Goal: Task Accomplishment & Management: Manage account settings

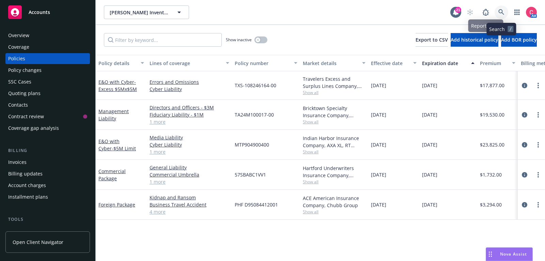
click at [503, 13] on icon at bounding box center [502, 12] width 6 height 6
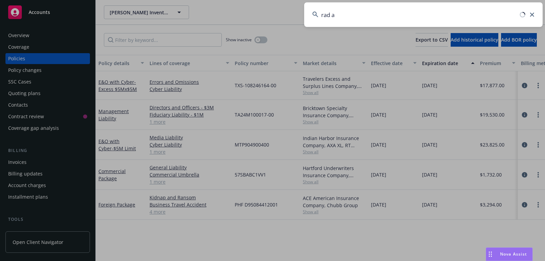
type input "rad ai"
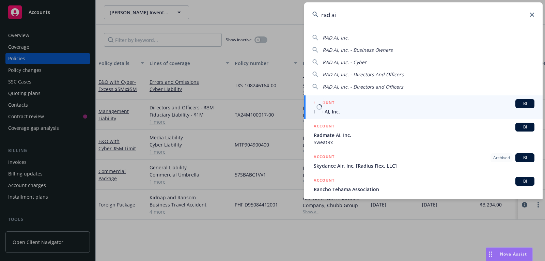
click at [431, 104] on div "ACCOUNT BI" at bounding box center [424, 103] width 221 height 9
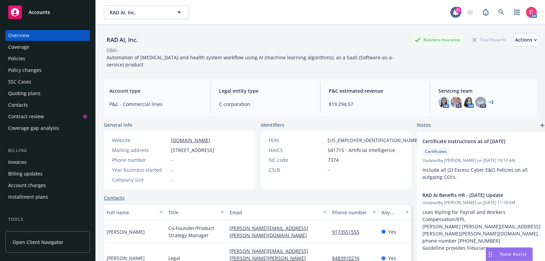
click at [30, 96] on div "Quoting plans" at bounding box center [24, 93] width 32 height 11
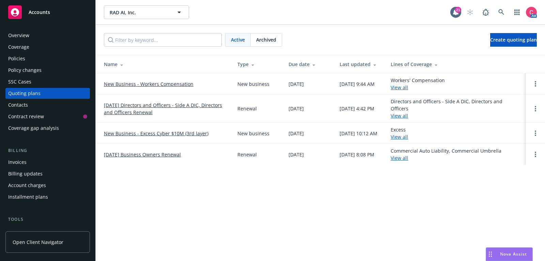
click at [118, 113] on link "12/11/25 Directors and Officers - Side A DIC, Directors and Officers Renewal" at bounding box center [165, 109] width 123 height 14
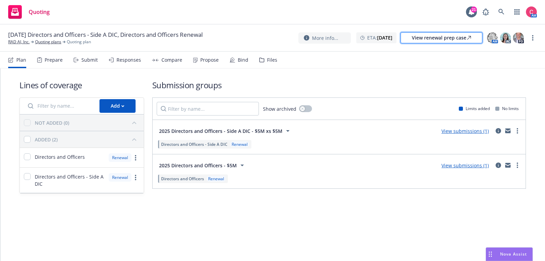
click at [442, 39] on div "View renewal prep case" at bounding box center [441, 38] width 59 height 10
click at [495, 9] on link at bounding box center [502, 12] width 14 height 14
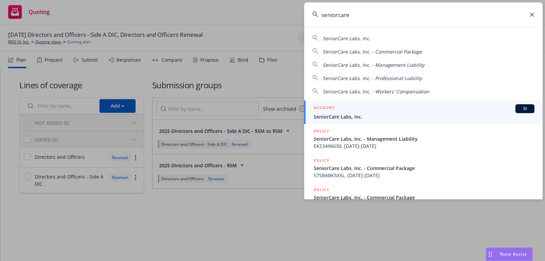
type input "seniorcare"
click at [427, 106] on div "ACCOUNT BI" at bounding box center [424, 108] width 221 height 9
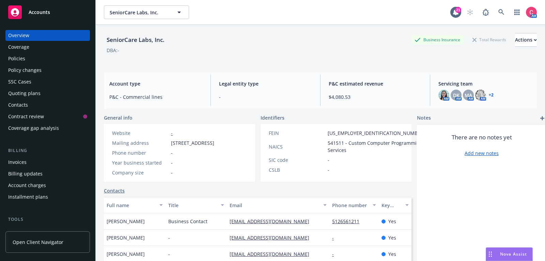
click at [46, 60] on div "Policies" at bounding box center [47, 58] width 79 height 11
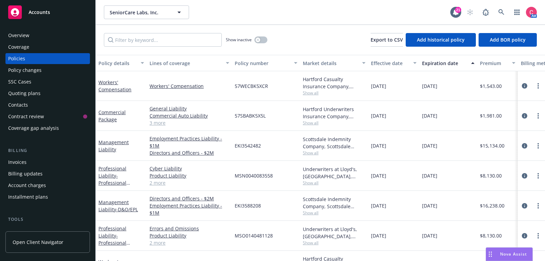
scroll to position [48, 0]
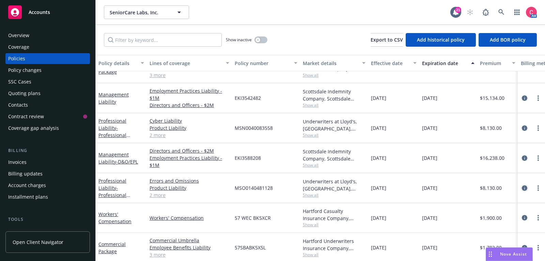
click at [527, 186] on icon "circleInformation" at bounding box center [524, 187] width 5 height 5
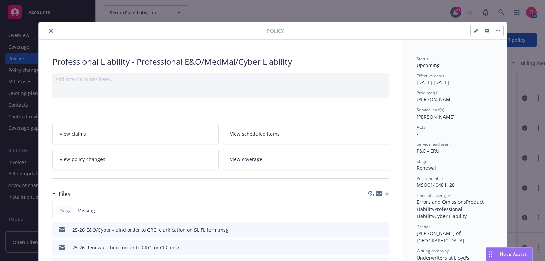
click at [477, 31] on icon "button" at bounding box center [476, 31] width 4 height 4
select select "RENEWAL"
select select "12"
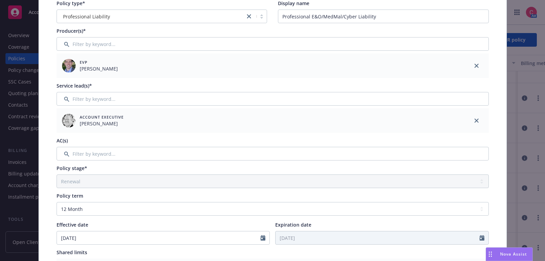
scroll to position [120, 0]
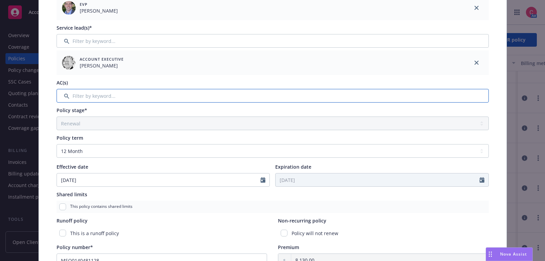
click at [252, 101] on input "Filter by keyword..." at bounding box center [273, 96] width 433 height 14
click at [252, 95] on input "Filter by keyword..." at bounding box center [273, 96] width 433 height 14
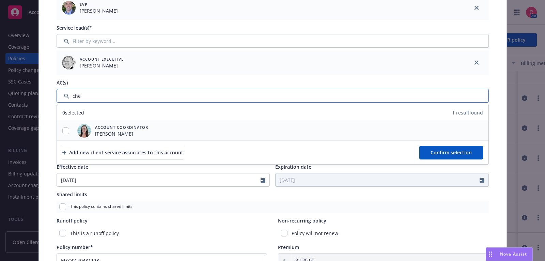
type input "che"
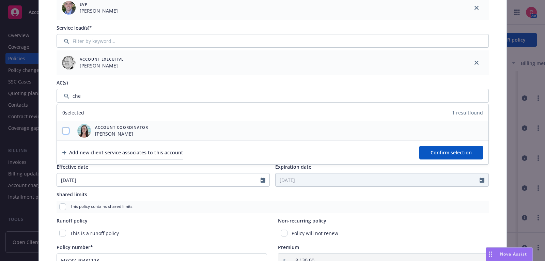
click at [65, 128] on input "checkbox" at bounding box center [65, 130] width 7 height 7
checkbox input "true"
click at [436, 149] on span "Confirm selection" at bounding box center [451, 152] width 41 height 6
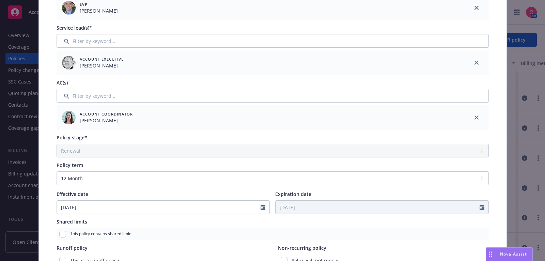
scroll to position [0, 0]
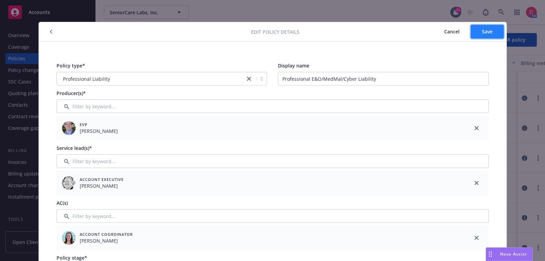
click at [481, 34] on button "Save" at bounding box center [487, 32] width 33 height 14
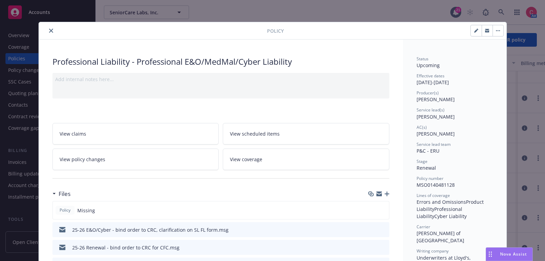
click at [386, 192] on icon "button" at bounding box center [387, 194] width 5 height 5
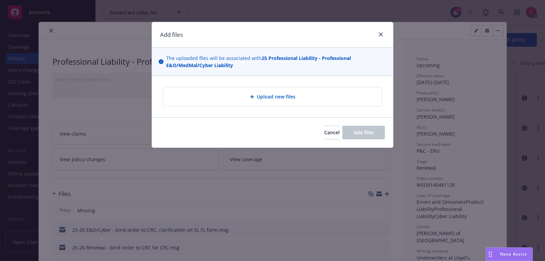
click at [305, 97] on div "Upload new files" at bounding box center [273, 97] width 208 height 8
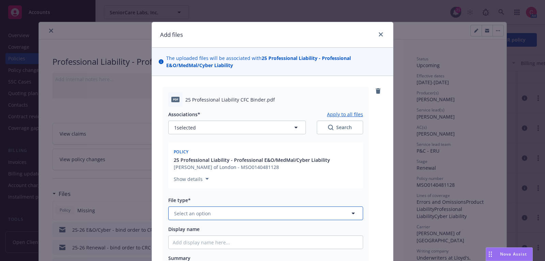
click at [209, 216] on span "Select an option" at bounding box center [192, 213] width 37 height 7
type input "bind"
click at [209, 229] on div "Binder" at bounding box center [266, 232] width 186 height 10
type textarea "x"
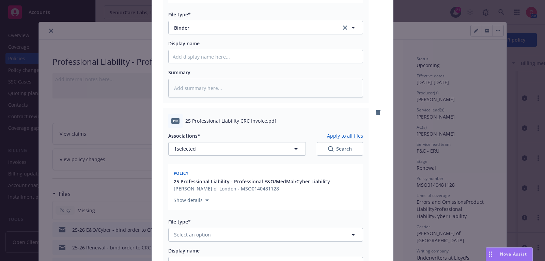
scroll to position [321, 0]
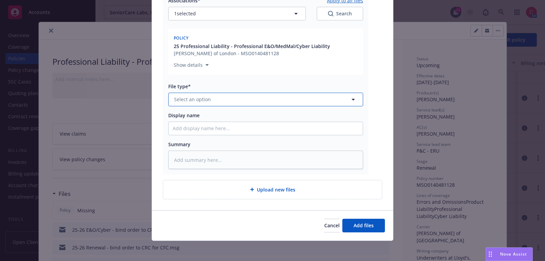
click at [259, 95] on button "Select an option" at bounding box center [265, 100] width 195 height 14
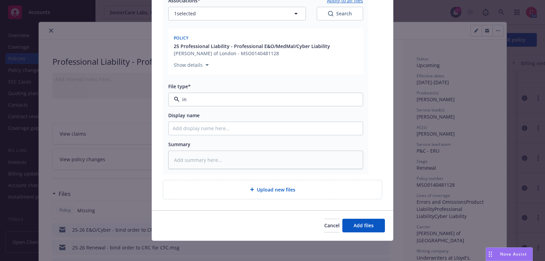
type input "inv"
click at [259, 127] on div "Invoice - Third Party" at bounding box center [266, 136] width 194 height 18
click at [362, 222] on span "Add files" at bounding box center [364, 225] width 20 height 6
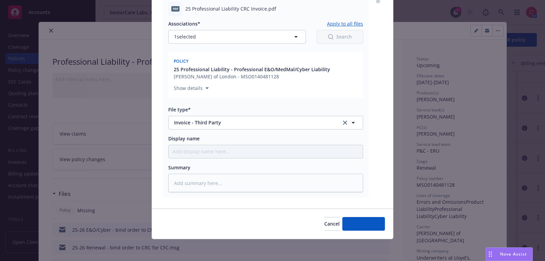
scroll to position [297, 0]
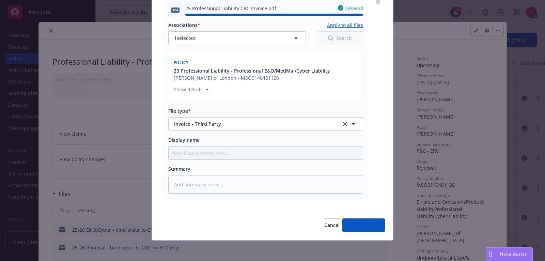
type textarea "x"
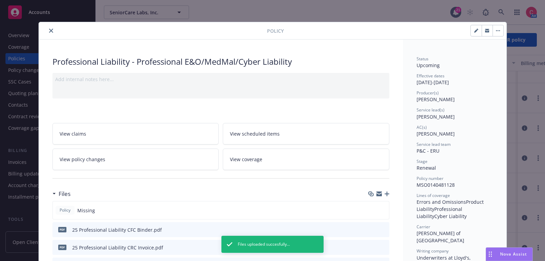
click at [50, 31] on icon "close" at bounding box center [51, 31] width 4 height 4
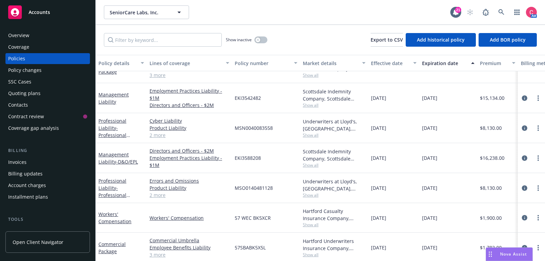
click at [56, 166] on div "Invoices" at bounding box center [47, 162] width 79 height 11
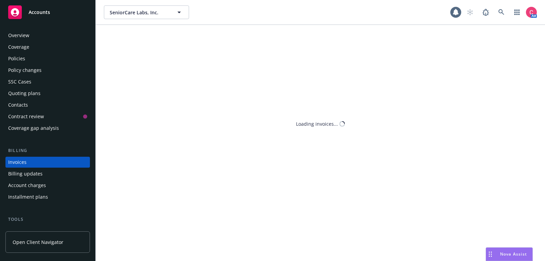
scroll to position [20, 0]
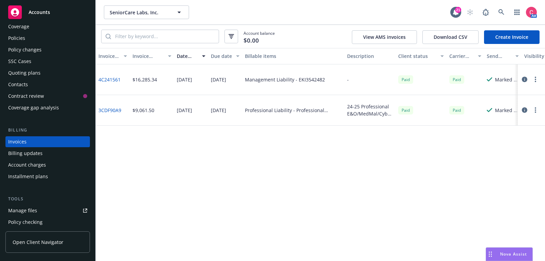
click at [43, 40] on div "Policies" at bounding box center [47, 38] width 79 height 11
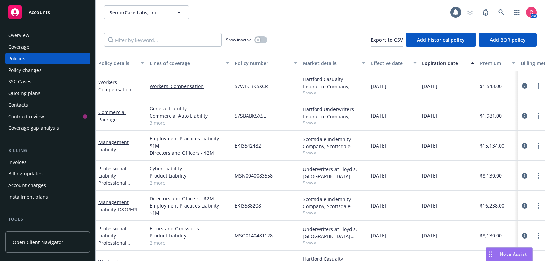
scroll to position [48, 0]
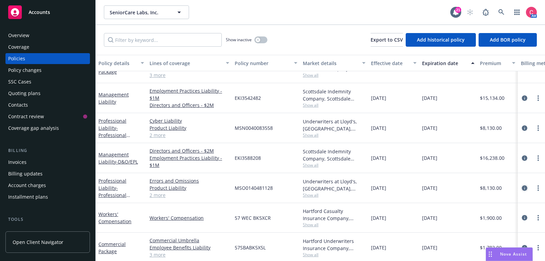
click at [523, 186] on icon "circleInformation" at bounding box center [524, 187] width 5 height 5
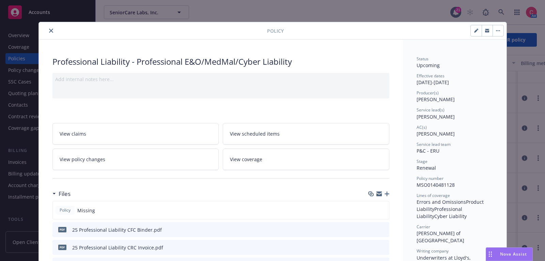
scroll to position [20, 0]
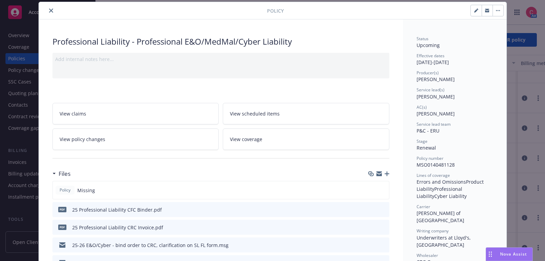
click at [49, 11] on icon "close" at bounding box center [51, 11] width 4 height 4
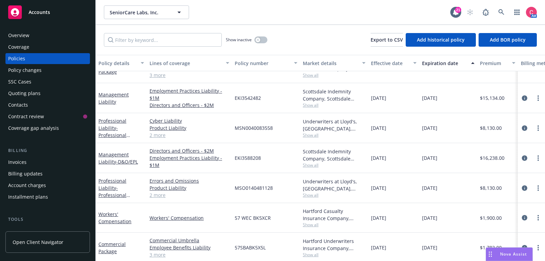
click at [42, 162] on div "Invoices" at bounding box center [47, 162] width 79 height 11
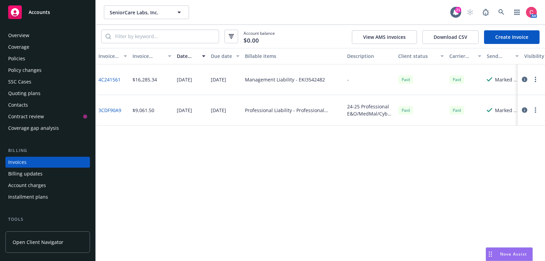
scroll to position [20, 0]
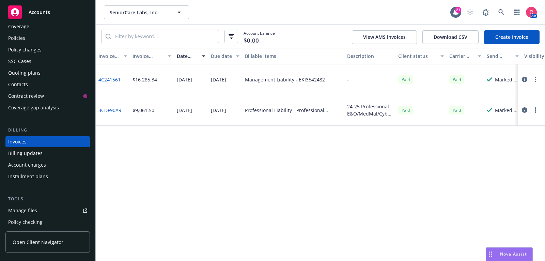
click at [522, 39] on link "Create Invoice" at bounding box center [512, 37] width 56 height 14
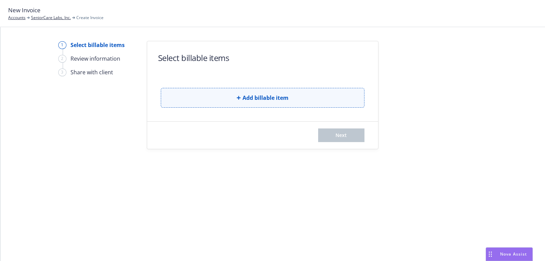
click at [278, 100] on span "Add billable item" at bounding box center [266, 98] width 46 height 8
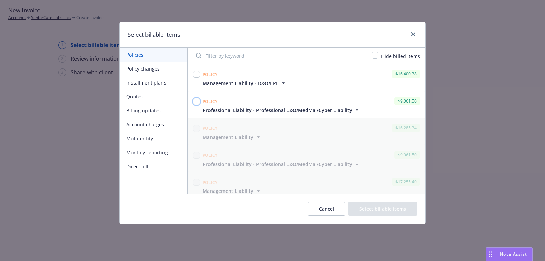
click at [197, 102] on input "checkbox" at bounding box center [196, 101] width 7 height 7
checkbox input "true"
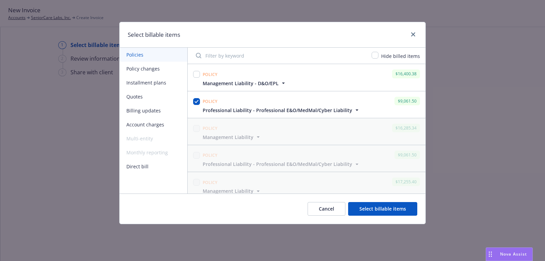
click at [376, 205] on button "Select billable items" at bounding box center [382, 209] width 69 height 14
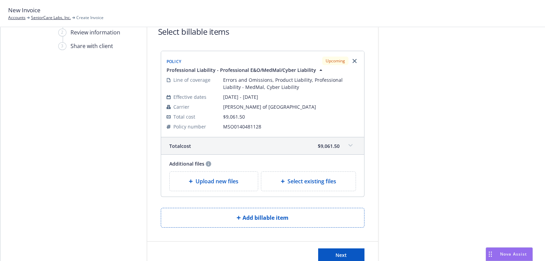
scroll to position [46, 0]
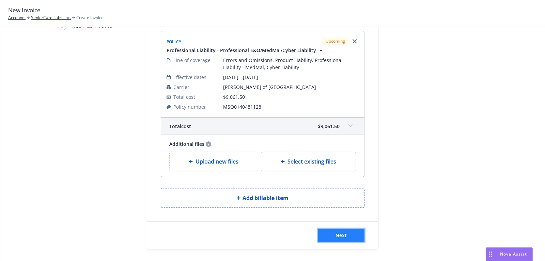
click at [337, 236] on span "Next" at bounding box center [341, 235] width 11 height 6
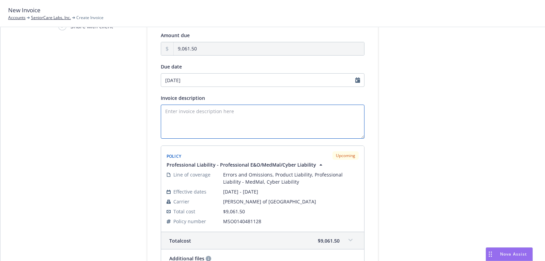
click at [309, 120] on textarea "Invoice description" at bounding box center [263, 122] width 204 height 34
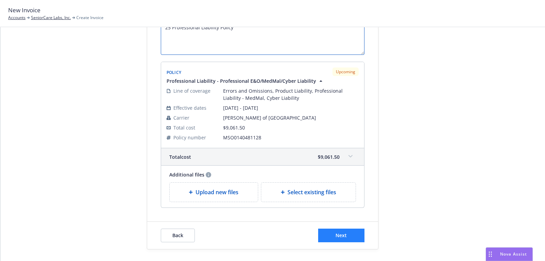
type textarea "25 Professional Liability Policy"
click at [353, 236] on button "Next" at bounding box center [341, 236] width 46 height 14
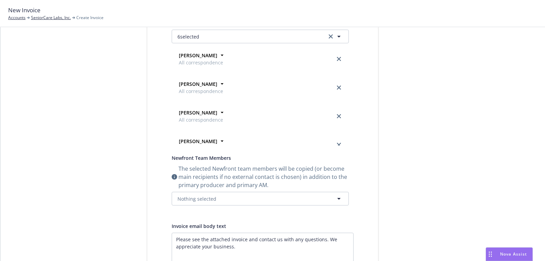
scroll to position [0, 0]
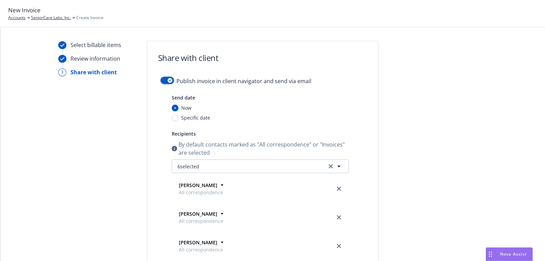
click at [162, 78] on button "button" at bounding box center [167, 80] width 13 height 7
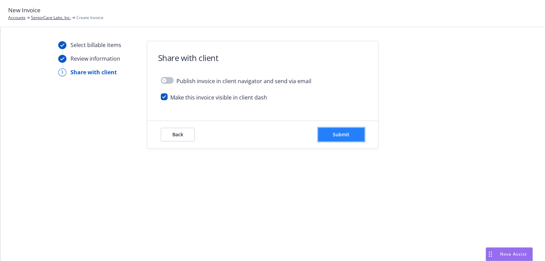
click at [347, 136] on span "Submit" at bounding box center [341, 134] width 17 height 6
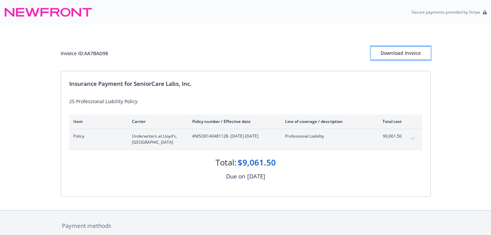
click at [382, 53] on div "Download Invoice" at bounding box center [401, 53] width 60 height 13
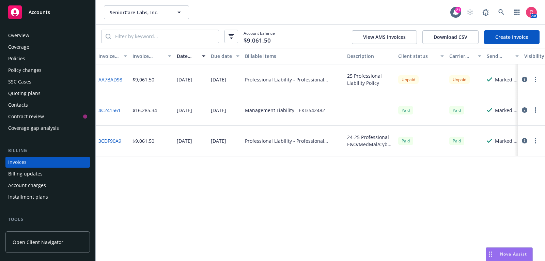
click at [43, 34] on div "Overview" at bounding box center [47, 35] width 79 height 11
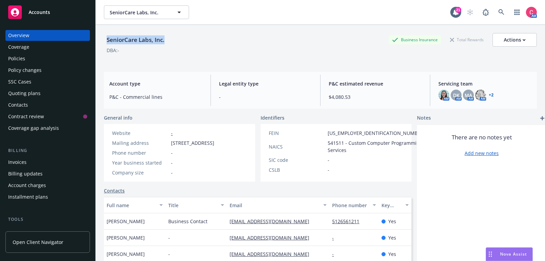
drag, startPoint x: 106, startPoint y: 40, endPoint x: 168, endPoint y: 43, distance: 61.7
click at [168, 43] on div "SeniorCare Labs, Inc. Business Insurance Total Rewards Actions" at bounding box center [320, 40] width 433 height 14
copy div "SeniorCare Labs, Inc."
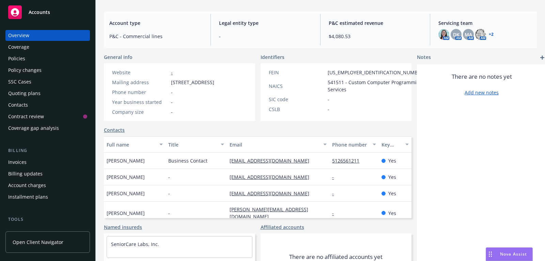
scroll to position [102, 0]
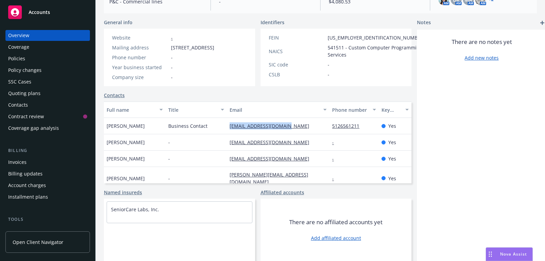
drag, startPoint x: 286, startPoint y: 124, endPoint x: 222, endPoint y: 128, distance: 64.2
click at [222, 128] on div "David Self Business Contact dself@getfullcircle.io 5126561211 Yes" at bounding box center [258, 126] width 308 height 16
copy div "[EMAIL_ADDRESS][DOMAIN_NAME]"
drag, startPoint x: 291, startPoint y: 159, endPoint x: 221, endPoint y: 161, distance: 69.6
click at [221, 161] on div "Brenna Glodowski - bglodowski@atomic.vc - Yes" at bounding box center [258, 159] width 308 height 16
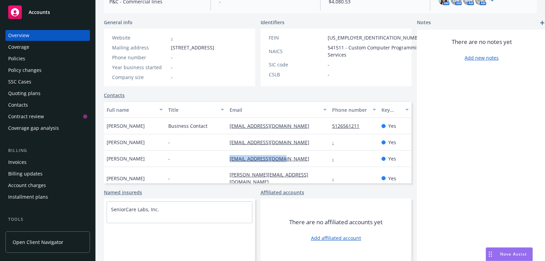
copy div "[EMAIL_ADDRESS][DOMAIN_NAME]"
click at [26, 158] on div "Invoices" at bounding box center [17, 162] width 18 height 11
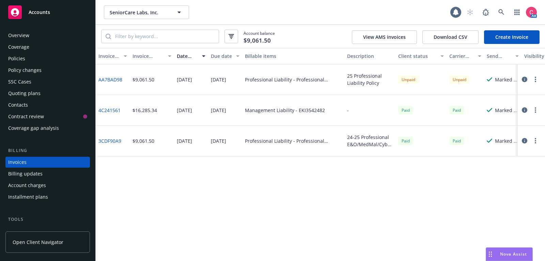
scroll to position [20, 0]
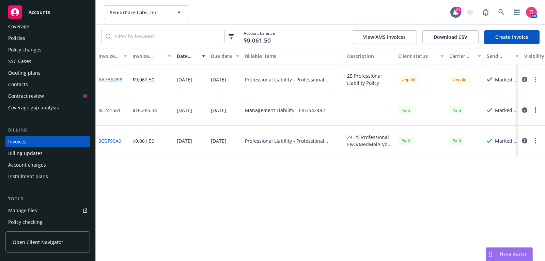
click at [528, 79] on button "button" at bounding box center [525, 79] width 8 height 8
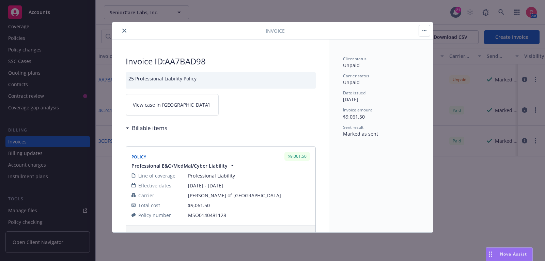
click at [216, 102] on link "View case in SSC" at bounding box center [172, 104] width 93 height 21
click at [123, 32] on icon "close" at bounding box center [124, 31] width 4 height 4
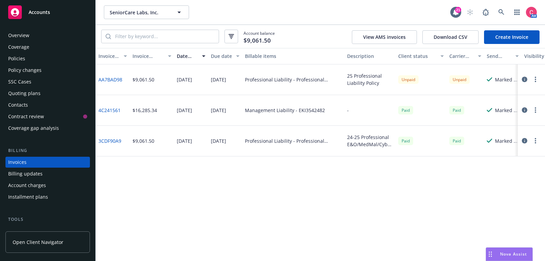
click at [59, 38] on div "Overview" at bounding box center [47, 35] width 79 height 11
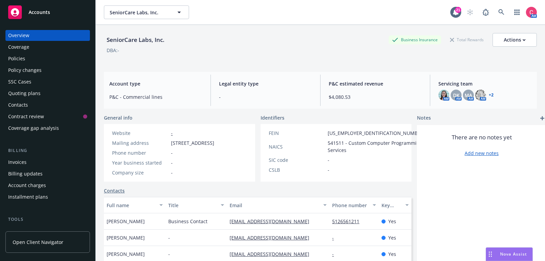
click at [63, 57] on div "Policies" at bounding box center [47, 58] width 79 height 11
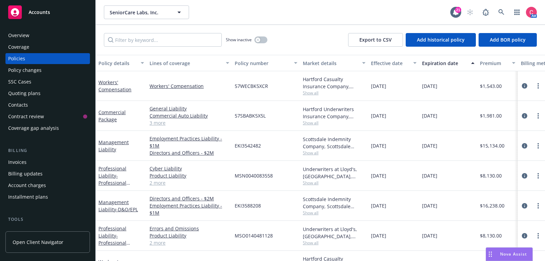
scroll to position [48, 0]
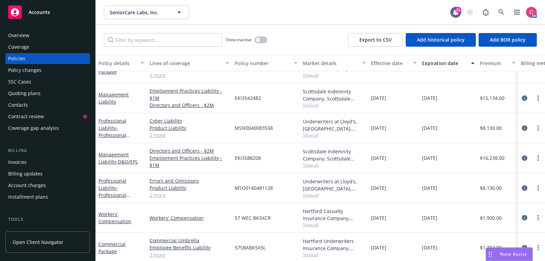
click at [524, 189] on icon "circleInformation" at bounding box center [524, 187] width 5 height 5
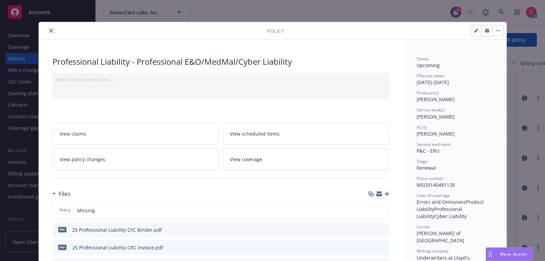
click at [386, 194] on icon "button" at bounding box center [387, 194] width 5 height 5
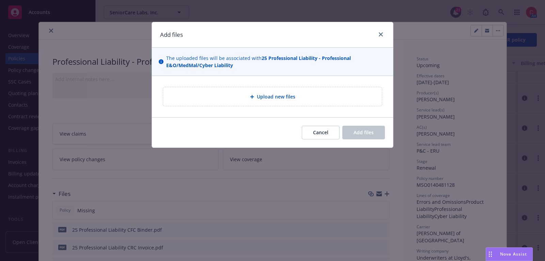
click at [315, 93] on div "Upload new files" at bounding box center [273, 97] width 208 height 8
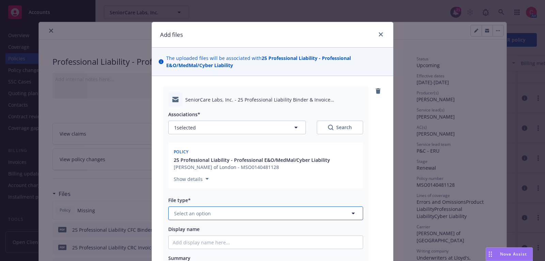
click at [315, 212] on button "Select an option" at bounding box center [265, 214] width 195 height 14
type input "ema"
click at [303, 234] on div "Email" at bounding box center [266, 232] width 186 height 10
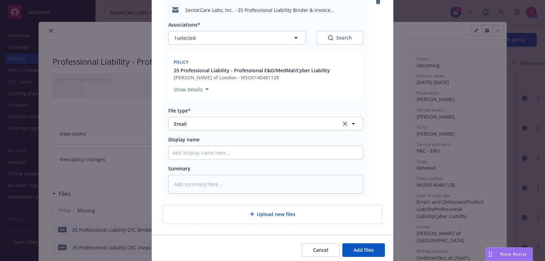
scroll to position [101, 0]
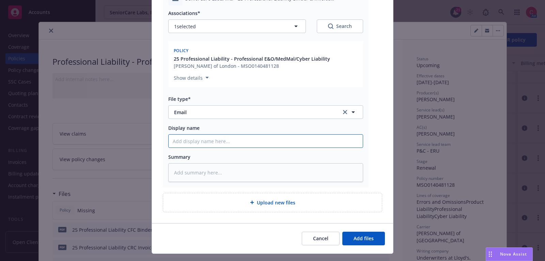
click at [314, 145] on input "Display name" at bounding box center [266, 141] width 194 height 13
type textarea "x"
type input "2"
type textarea "x"
type input "25"
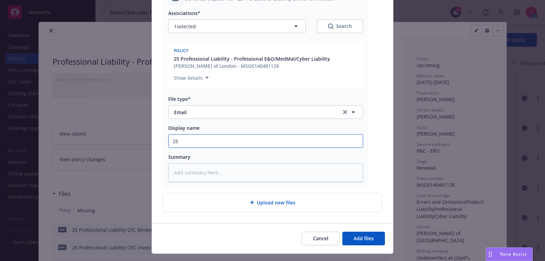
type textarea "x"
type input "25"
type textarea "x"
type input "25 P"
type textarea "x"
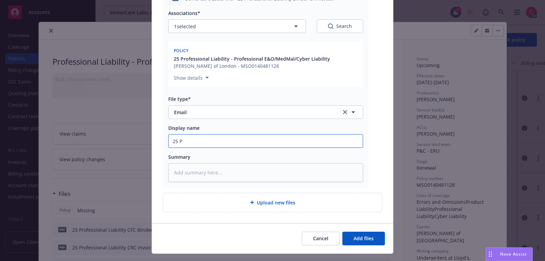
type input "25 Pr"
type textarea "x"
type input "25 Pro"
type textarea "x"
type input "25 Prof"
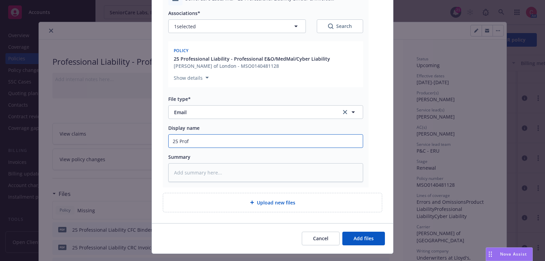
type textarea "x"
type input "25 Profe"
type textarea "x"
type input "25 Profes"
type textarea "x"
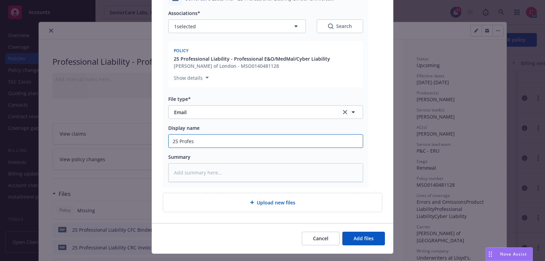
type input "25 Profess"
type textarea "x"
type input "25 Professi"
type textarea "x"
type input "25 Profession"
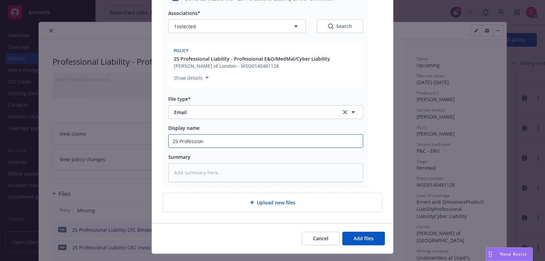
type textarea "x"
type input "25 Professiona"
type textarea "x"
type input "25 Professional"
type textarea "x"
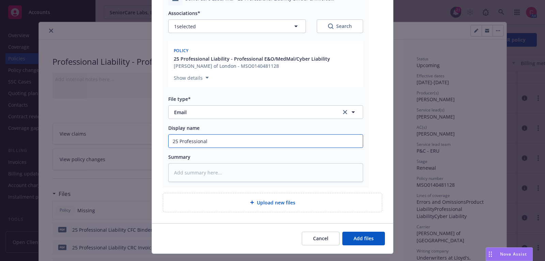
type input "25 Professional"
type textarea "x"
type input "25 Professional L"
type textarea "x"
type input "25 Professional Li"
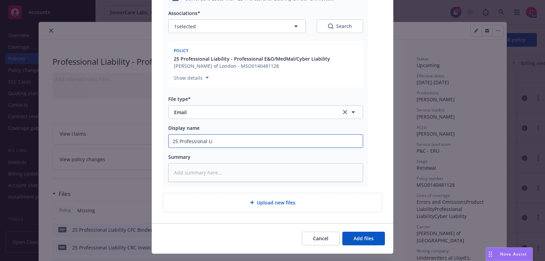
type textarea "x"
type input "25 Professional Lia"
type textarea "x"
type input "25 Professional Liab"
type textarea "x"
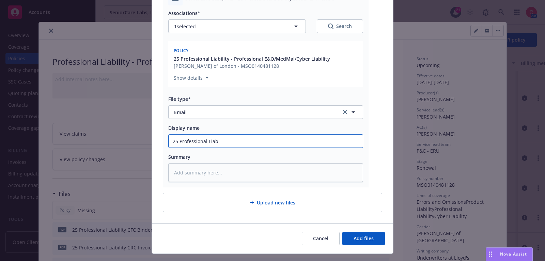
type input "25 Professional Liabi"
type textarea "x"
type input "25 Professional Liabil"
type textarea "x"
type input "25 Professional Liabili"
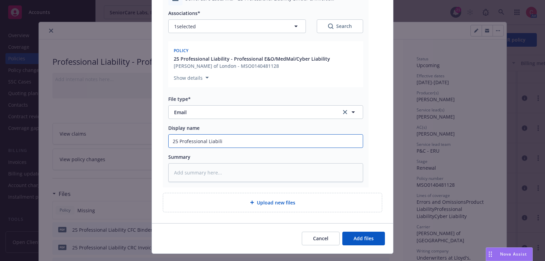
type textarea "x"
type input "25 Professional Liabilit"
type textarea "x"
type input "25 Professional Liability"
type textarea "x"
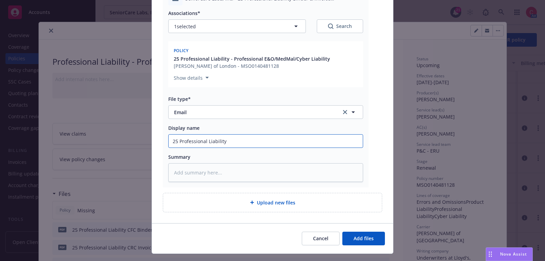
type input "25 Professional Liability"
type textarea "x"
type input "25 Professional Liability Bi"
type textarea "x"
type input "25 Professional Liability Bin"
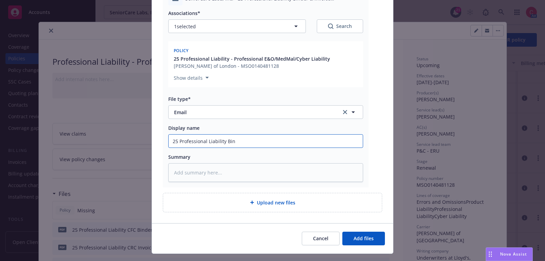
type textarea "x"
type input "25 Professional Liability Bind"
type textarea "x"
type input "25 Professional Liability Binde"
type textarea "x"
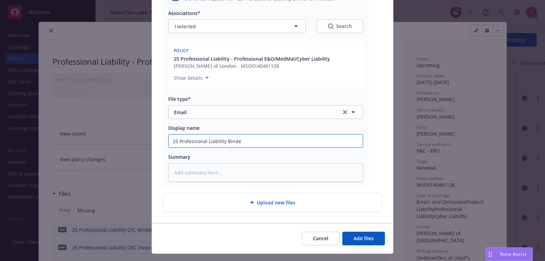
type input "25 Professional Liability Binder"
type textarea "x"
type input "25 Professional Liability Binder"
type textarea "x"
type input "25 Professional Liability Binder &"
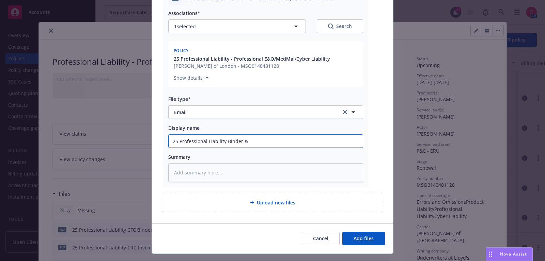
type textarea "x"
type input "25 Professional Liability Binder &"
type textarea "x"
type input "25 Professional Liability Binder & I"
type textarea "x"
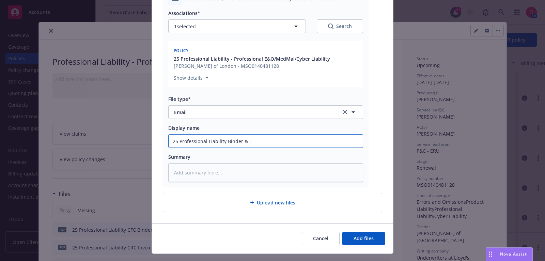
type input "25 Professional Liability Binder & In"
type textarea "x"
type input "25 Professional Liability Binder & Inv"
type textarea "x"
type input "25 Professional Liability Binder & Invoi"
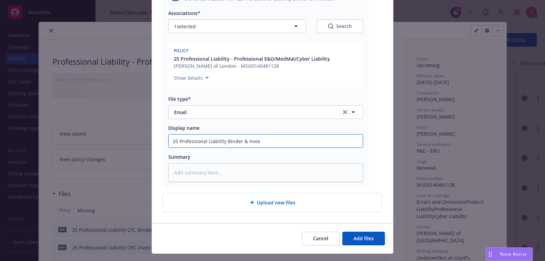
type textarea "x"
type input "25 Professional Liability Binder & Invoic"
type textarea "x"
type input "25 Professional Liability Binder & Invoice"
type textarea "x"
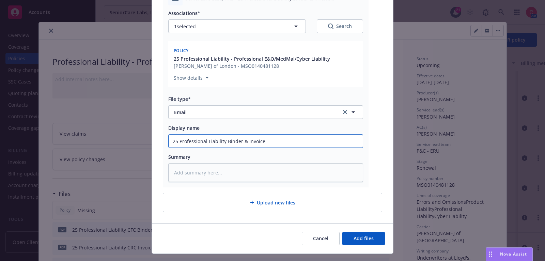
type input "25 Professional Liability Binder & Invoice"
type textarea "x"
type input "25 Professional Liability Binder & Invoice D"
type textarea "x"
type input "25 Professional Liability Binder & Invoice De"
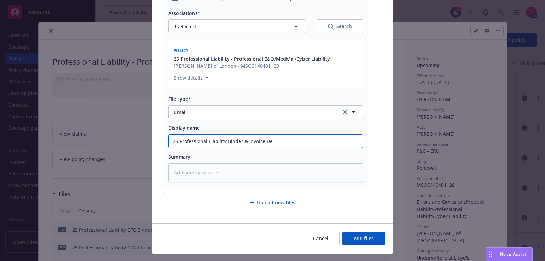
type textarea "x"
type input "25 Professional Liability Binder & Invoice Deli"
type textarea "x"
type input "25 Professional Liability Binder & Invoice Deliv"
type textarea "x"
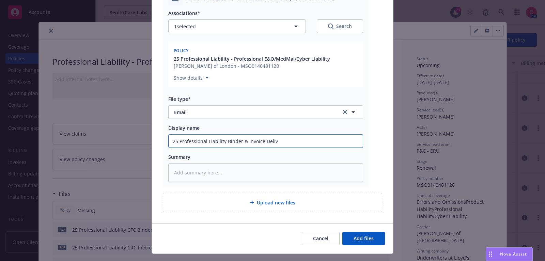
type input "25 Professional Liability Binder & Invoice Delive"
type textarea "x"
type input "25 Professional Liability Binder & Invoice Deliver"
type textarea "x"
type input "25 Professional Liability Binder & Invoice Delivere"
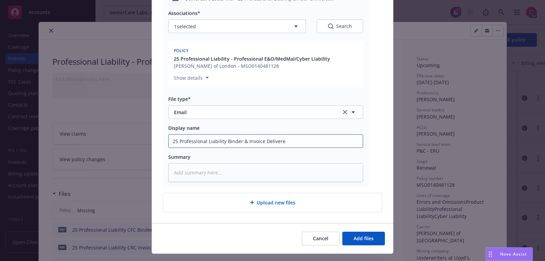
type textarea "x"
type input "25 Professional Liability Binder & Invoice Delivered"
type textarea "x"
type input "25 Professional Liability Binder & Invoice Delivered"
type textarea "x"
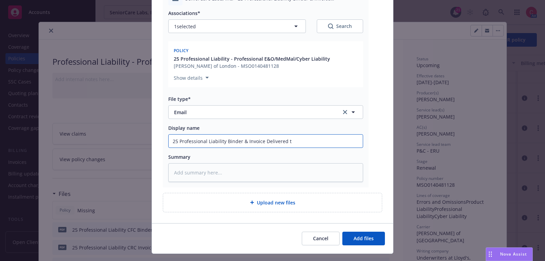
type input "25 Professional Liability Binder & Invoice Delivered to"
type textarea "x"
type input "25 Professional Liability Binder & Invoice Delivered to"
type textarea "x"
type input "25 Professional Liability Binder & Invoice Delivered to I"
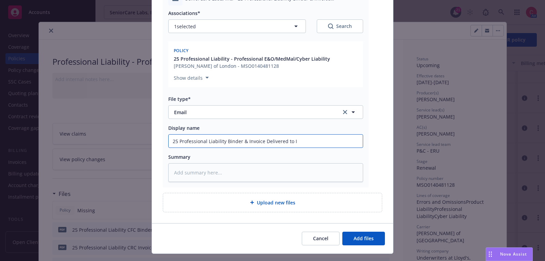
type textarea "x"
type input "25 Professional Liability Binder & Invoice Delivered to In"
type textarea "x"
type input "25 Professional Liability Binder & Invoice Delivered to Insu"
type textarea "x"
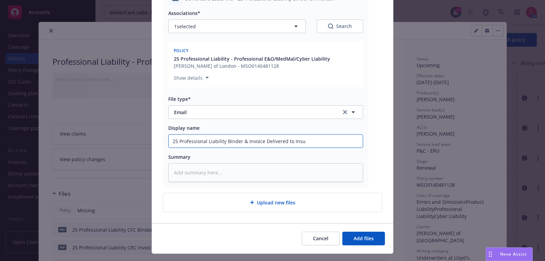
type input "25 Professional Liability Binder & Invoice Delivered to Insur"
type textarea "x"
type input "25 Professional Liability Binder & Invoice Delivered to Insure"
type textarea "x"
type input "25 Professional Liability Binder & Invoice Delivered to Insured"
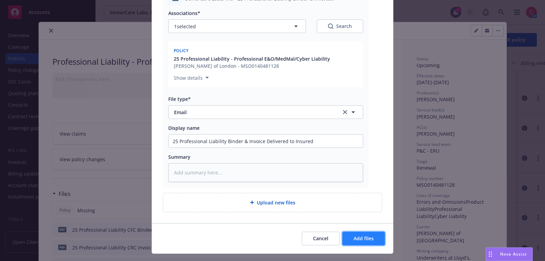
click at [352, 237] on button "Add files" at bounding box center [364, 239] width 43 height 14
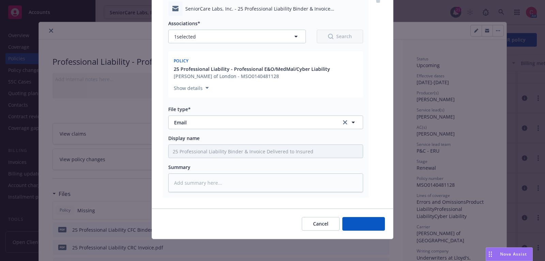
scroll to position [90, 0]
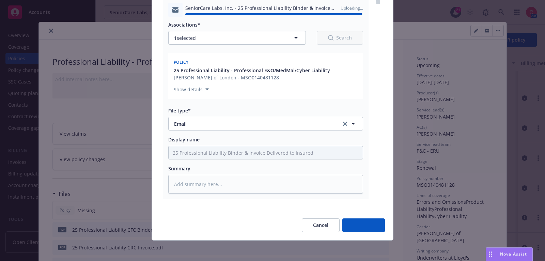
type textarea "x"
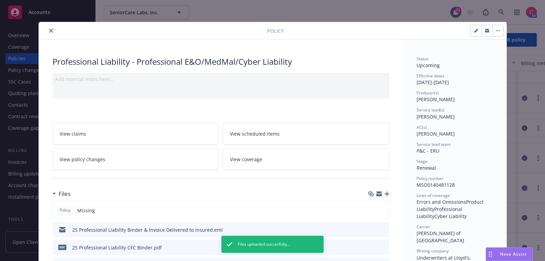
click at [51, 30] on icon "close" at bounding box center [51, 31] width 4 height 4
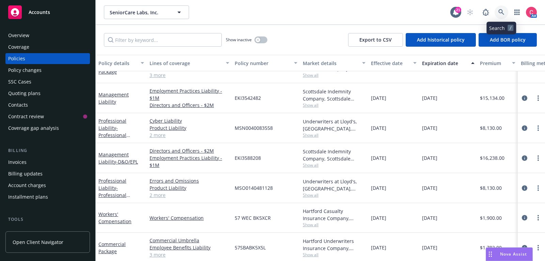
click at [502, 10] on icon at bounding box center [502, 12] width 6 height 6
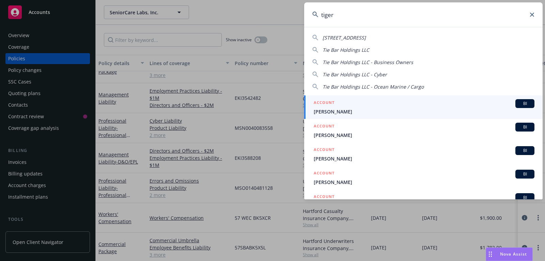
type input "tigera"
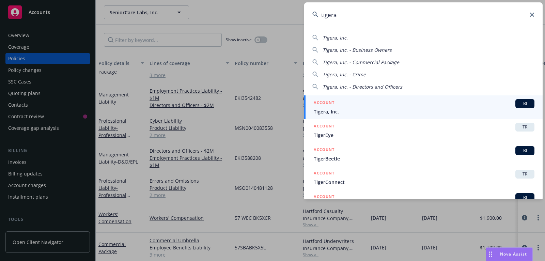
click at [413, 107] on div "ACCOUNT BI" at bounding box center [424, 103] width 221 height 9
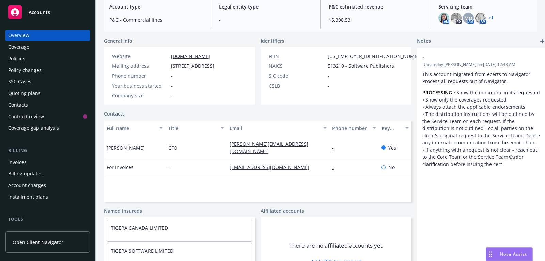
scroll to position [79, 0]
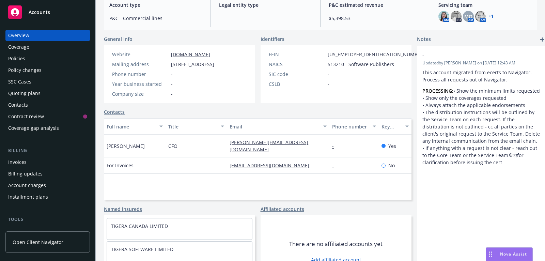
click at [107, 116] on link "Contacts" at bounding box center [114, 111] width 21 height 7
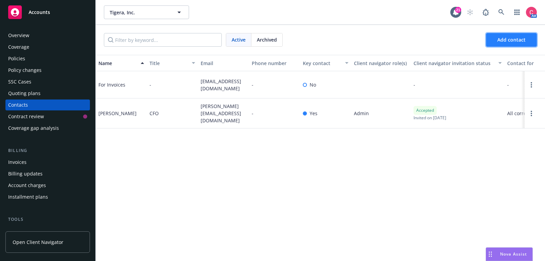
click at [495, 38] on button "Add contact" at bounding box center [511, 40] width 51 height 14
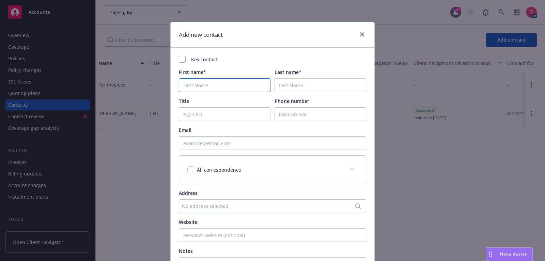
click at [248, 90] on input "First name*" at bounding box center [225, 85] width 92 height 14
paste input "Alexandria Duerr"
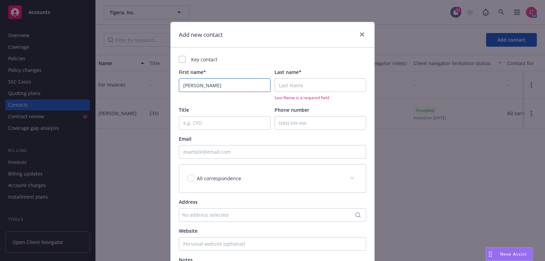
click at [215, 86] on input "Alexandria Duerr" at bounding box center [225, 85] width 92 height 14
type input "Alexandria Duerr"
click at [297, 83] on input "Last name*" at bounding box center [321, 85] width 92 height 14
paste input "Duerr"
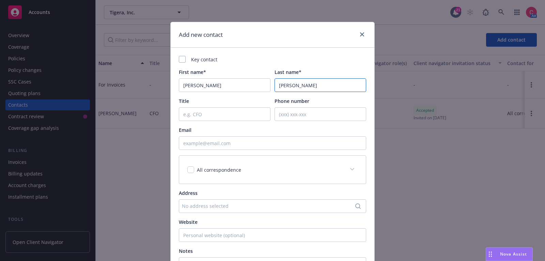
type input "Duerr"
click at [218, 84] on input "Alexandria Duerr" at bounding box center [225, 85] width 92 height 14
type input "Alexandria"
click at [202, 59] on div "Key contact" at bounding box center [272, 59] width 187 height 7
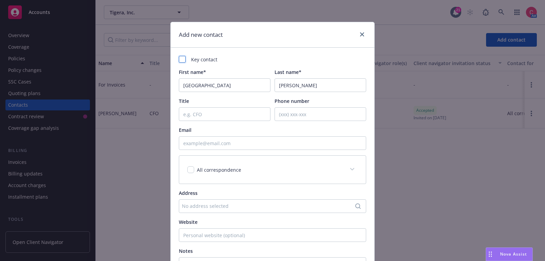
click at [184, 59] on div at bounding box center [182, 59] width 7 height 7
checkbox input "true"
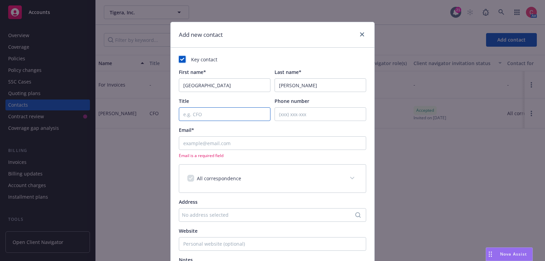
click at [222, 115] on input "Title" at bounding box center [225, 114] width 92 height 14
type input "Controller"
click at [304, 114] on input "Phone number" at bounding box center [321, 114] width 92 height 14
paste input "415-612-9546"
type input "415-612-9546"
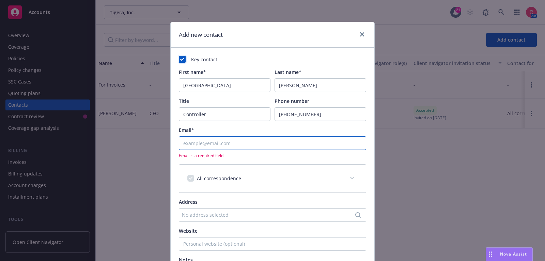
click at [244, 146] on input "Email*" at bounding box center [272, 143] width 187 height 14
paste input "alexandria@tigera.io"
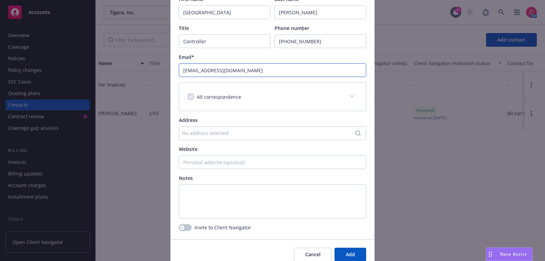
scroll to position [103, 0]
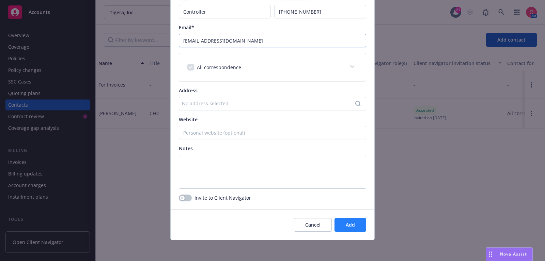
type input "alexandria@tigera.io"
click at [361, 221] on button "Add" at bounding box center [351, 225] width 32 height 14
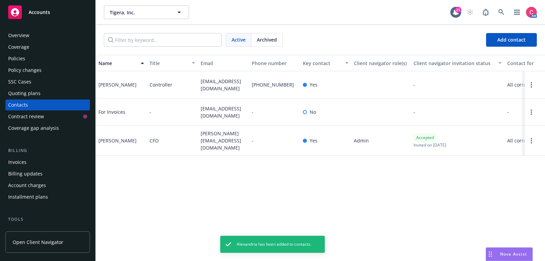
click at [533, 134] on div at bounding box center [535, 141] width 20 height 30
click at [533, 137] on link "Open options" at bounding box center [532, 141] width 8 height 8
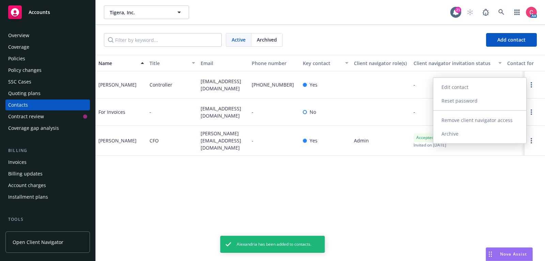
click at [507, 134] on link "Archive" at bounding box center [480, 134] width 93 height 14
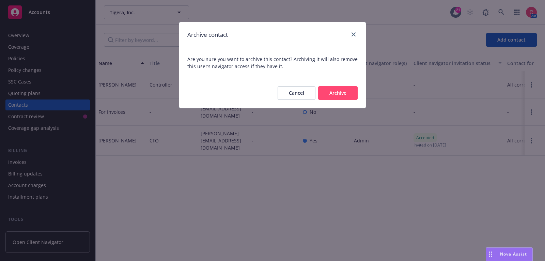
click at [338, 95] on button "Archive" at bounding box center [338, 93] width 40 height 14
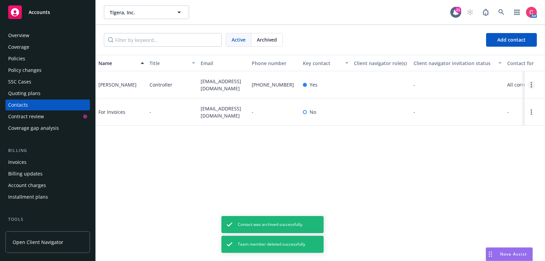
click at [530, 87] on link "Open options" at bounding box center [532, 85] width 8 height 8
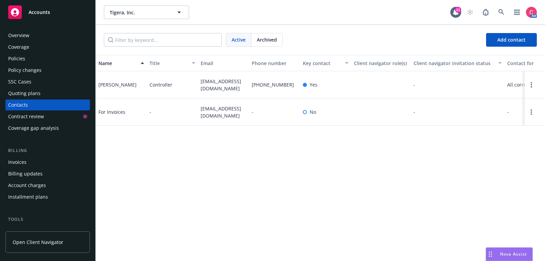
click at [530, 87] on link "Open options" at bounding box center [532, 85] width 8 height 8
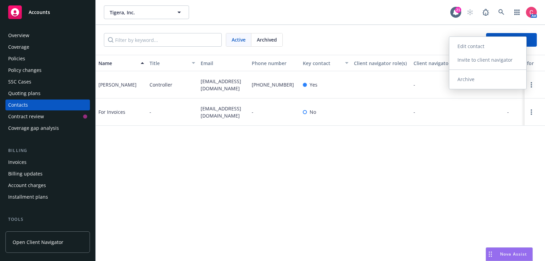
click at [479, 63] on link "Invite to client navigator" at bounding box center [488, 60] width 77 height 14
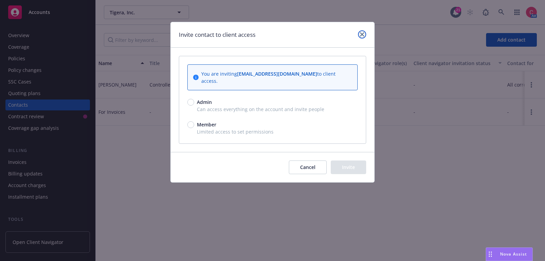
click at [362, 36] on link "close" at bounding box center [362, 34] width 8 height 8
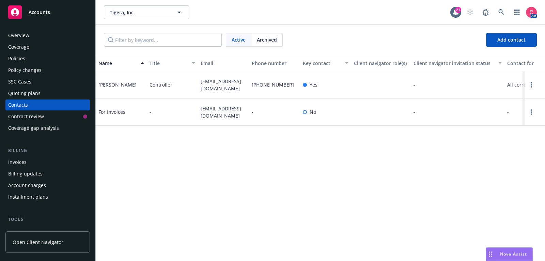
click at [274, 40] on span "Archived" at bounding box center [267, 39] width 20 height 7
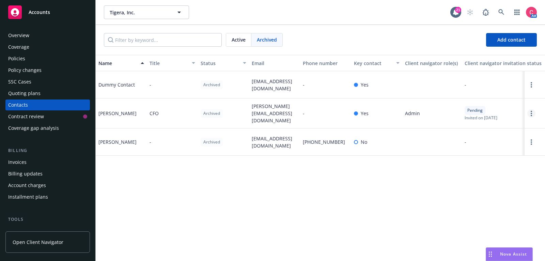
click at [530, 118] on link "Open options" at bounding box center [532, 113] width 8 height 8
click at [534, 118] on link "Open options" at bounding box center [532, 113] width 8 height 8
click at [203, 117] on span "Archived" at bounding box center [211, 113] width 17 height 6
click at [385, 117] on div "Yes" at bounding box center [376, 114] width 51 height 30
click at [239, 41] on span "Active" at bounding box center [239, 39] width 14 height 7
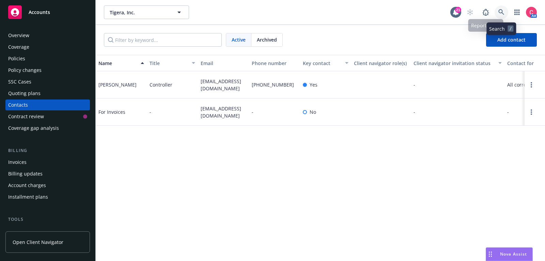
click at [499, 13] on icon at bounding box center [502, 12] width 6 height 6
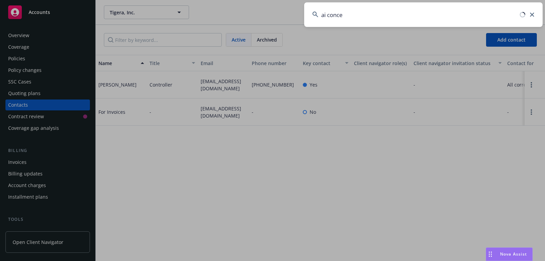
type input "ai concei"
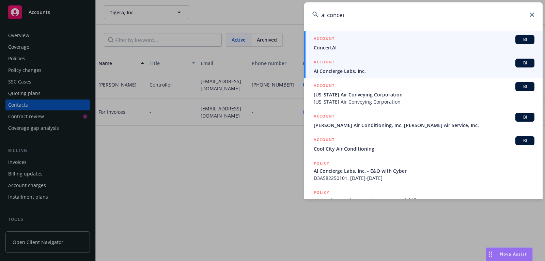
click at [430, 72] on span "AI Concierge Labs, Inc." at bounding box center [424, 70] width 221 height 7
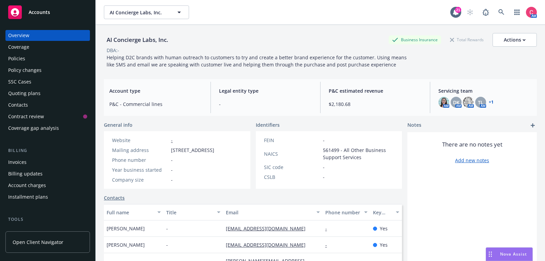
click at [34, 63] on div "Policies" at bounding box center [47, 58] width 79 height 11
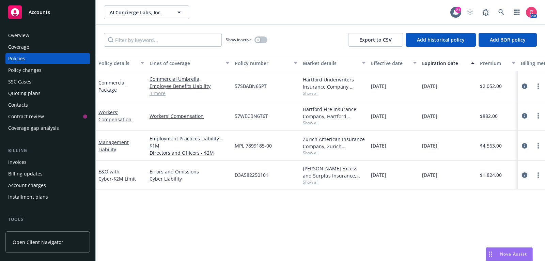
click at [525, 177] on icon "circleInformation" at bounding box center [524, 174] width 5 height 5
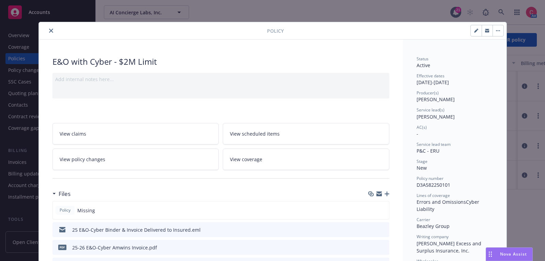
click at [387, 194] on icon "button" at bounding box center [387, 194] width 5 height 5
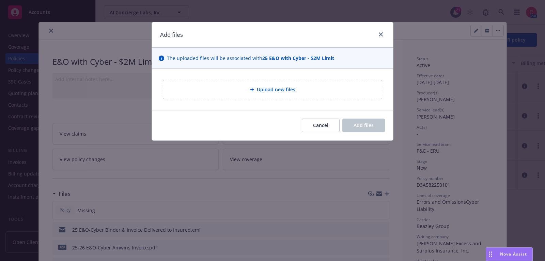
click at [299, 99] on div "Upload new files" at bounding box center [272, 89] width 241 height 41
click at [298, 91] on div "Upload new files" at bounding box center [273, 90] width 208 height 8
type textarea "x"
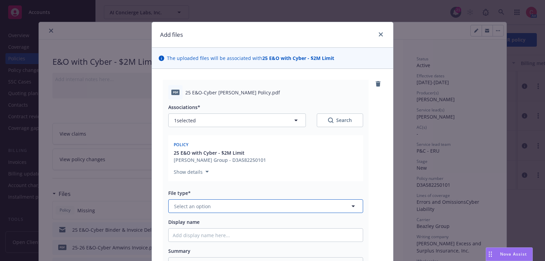
click at [337, 204] on button "Select an option" at bounding box center [265, 206] width 195 height 14
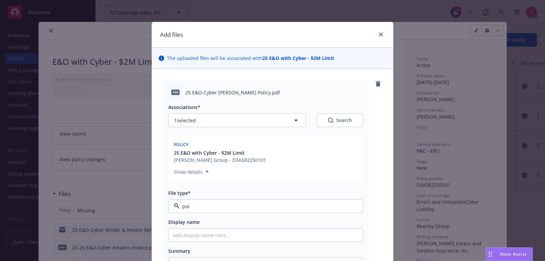
type input "poli"
click at [329, 223] on div "Policy" at bounding box center [266, 225] width 186 height 10
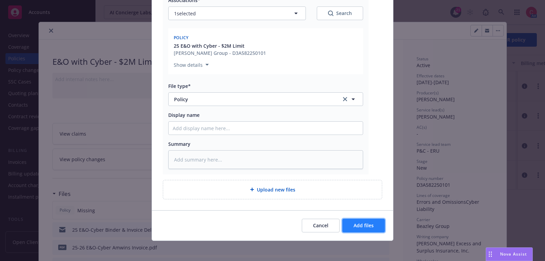
click at [346, 225] on button "Add files" at bounding box center [364, 226] width 43 height 14
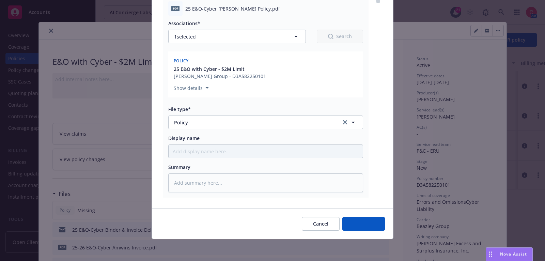
scroll to position [82, 0]
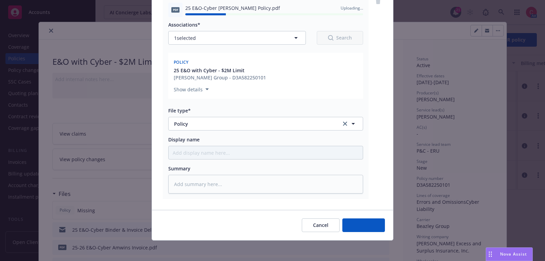
type textarea "x"
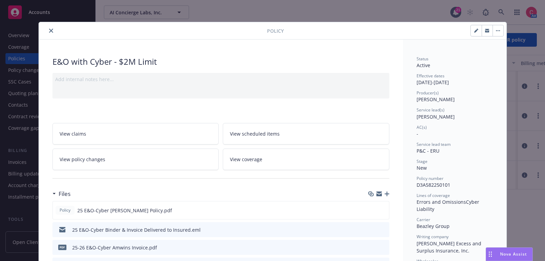
click at [47, 30] on button "close" at bounding box center [51, 31] width 8 height 8
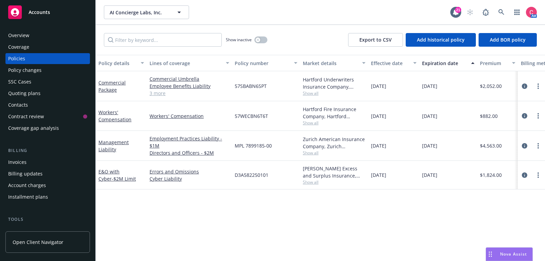
click at [47, 32] on div "Overview" at bounding box center [47, 35] width 79 height 11
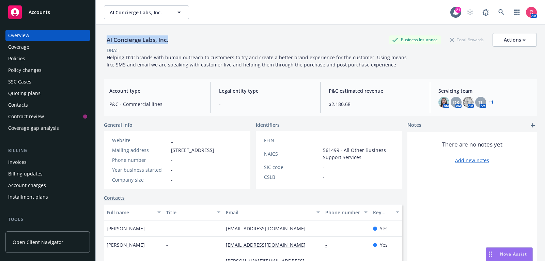
drag, startPoint x: 106, startPoint y: 41, endPoint x: 181, endPoint y: 42, distance: 75.3
click at [181, 42] on div "AI Concierge Labs, Inc. Business Insurance Total Rewards Actions" at bounding box center [320, 40] width 433 height 14
copy div "AI Concierge Labs, Inc."
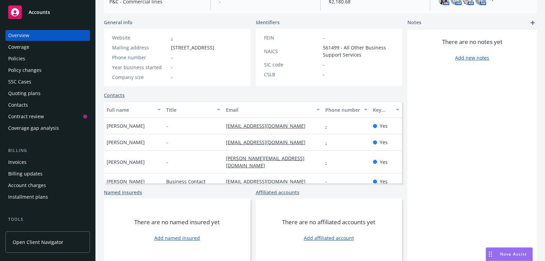
scroll to position [104, 0]
drag, startPoint x: 287, startPoint y: 132, endPoint x: 217, endPoint y: 132, distance: 70.2
click at [217, 132] on div "Brenna Glodowski - bglodowski@atomic.vc - Yes" at bounding box center [253, 126] width 298 height 16
copy div "[EMAIL_ADDRESS][DOMAIN_NAME]"
drag, startPoint x: 283, startPoint y: 182, endPoint x: 225, endPoint y: 182, distance: 58.3
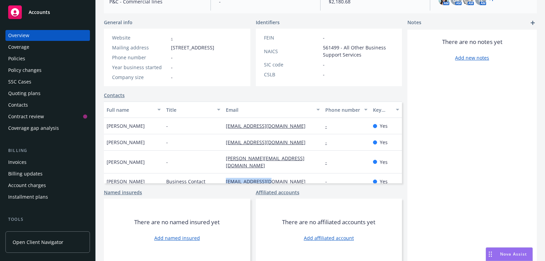
click at [225, 182] on div "[EMAIL_ADDRESS][DOMAIN_NAME]" at bounding box center [273, 182] width 100 height 16
copy link "[EMAIL_ADDRESS][DOMAIN_NAME]"
click at [46, 60] on div "Policies" at bounding box center [47, 58] width 79 height 11
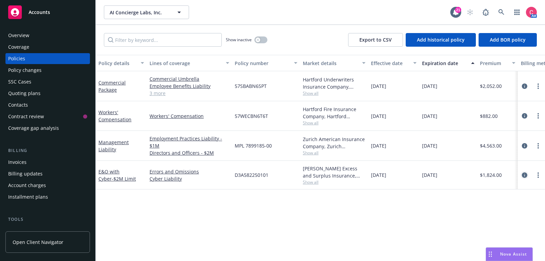
click at [524, 175] on icon "circleInformation" at bounding box center [524, 174] width 5 height 5
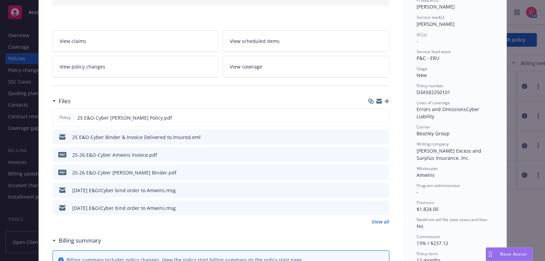
scroll to position [98, 0]
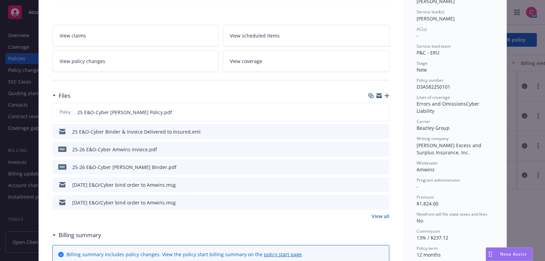
click at [383, 216] on link "View all" at bounding box center [381, 216] width 18 height 7
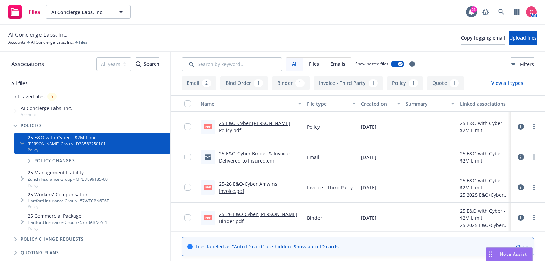
click at [247, 155] on link "25 E&O-Cyber Binder & Invoice Delivered to Insured.eml" at bounding box center [254, 157] width 71 height 14
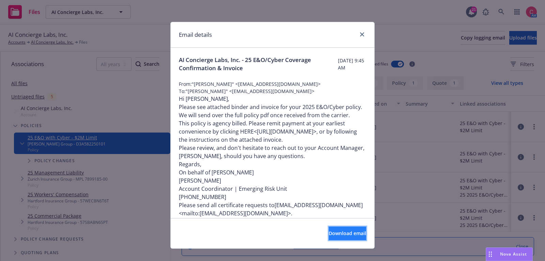
click at [358, 232] on button "Download email" at bounding box center [347, 234] width 37 height 14
click at [362, 31] on link "close" at bounding box center [362, 34] width 8 height 8
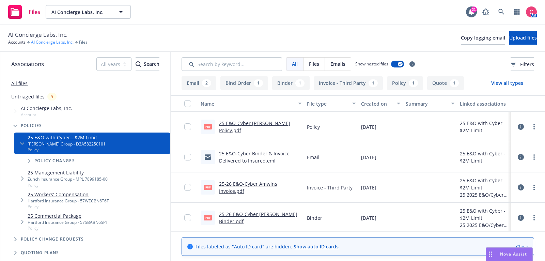
click at [62, 43] on link "AI Concierge Labs, Inc." at bounding box center [52, 42] width 43 height 6
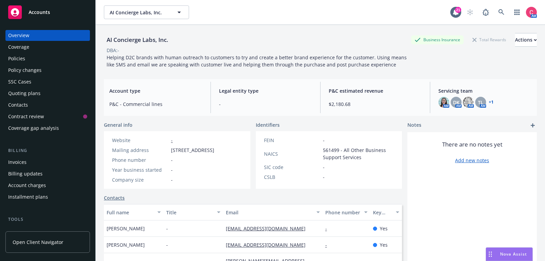
click at [60, 59] on div "Policies" at bounding box center [47, 58] width 79 height 11
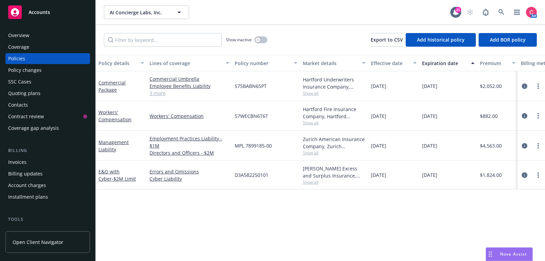
click at [524, 173] on icon "circleInformation" at bounding box center [524, 174] width 5 height 5
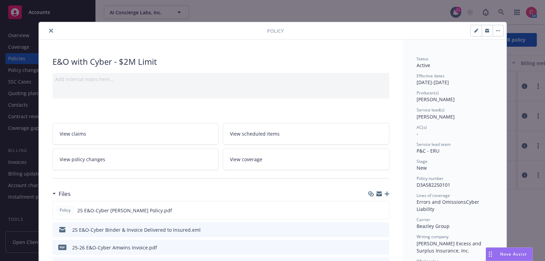
click at [388, 195] on div at bounding box center [378, 193] width 21 height 5
click at [389, 192] on icon "button" at bounding box center [387, 194] width 5 height 5
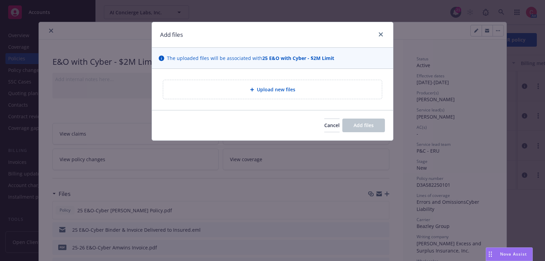
click at [278, 83] on div "Upload new files" at bounding box center [272, 89] width 219 height 19
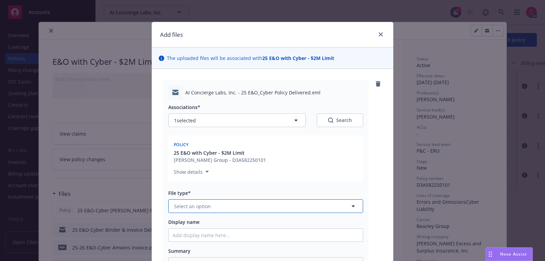
click at [268, 209] on button "Select an option" at bounding box center [265, 206] width 195 height 14
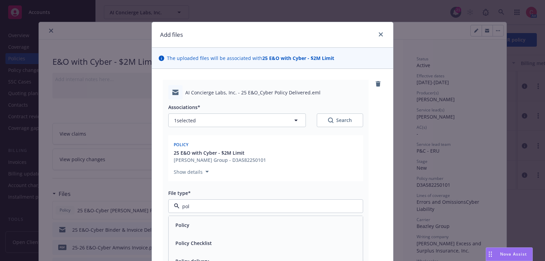
type input "poli"
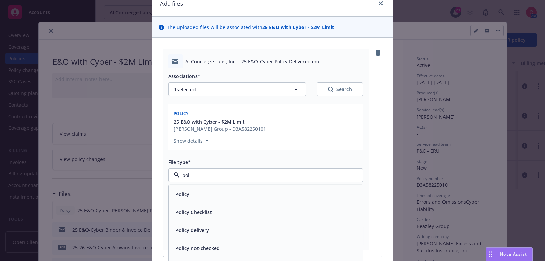
click at [268, 226] on div "Policy delivery" at bounding box center [266, 230] width 186 height 10
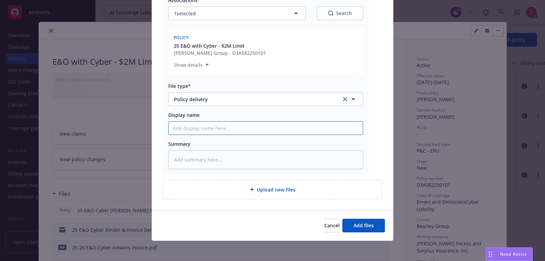
click at [279, 132] on input "Display name" at bounding box center [266, 128] width 194 height 13
type textarea "x"
type input "2"
type textarea "x"
type input "25"
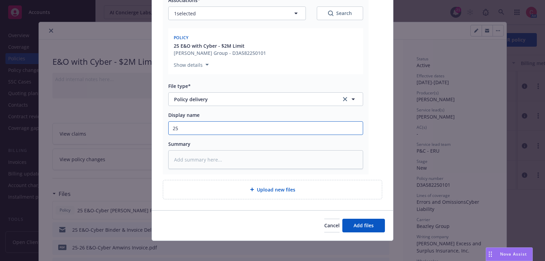
type textarea "x"
type input "25"
type textarea "x"
type input "25 E"
type textarea "x"
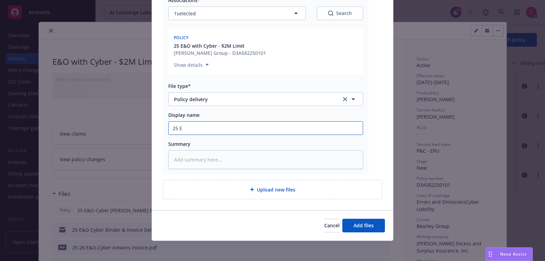
type input "25 E&"
type textarea "x"
type input "25 E&O"
type textarea "x"
type input "25 E&O-"
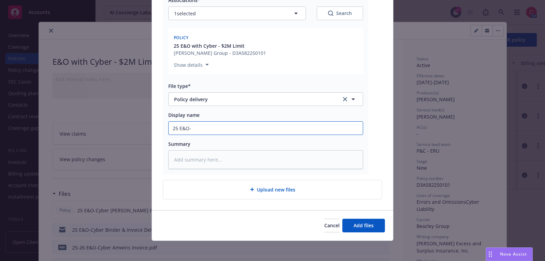
type textarea "x"
type input "25 E&O-C"
type textarea "x"
type input "25 E&O-Cy"
type textarea "x"
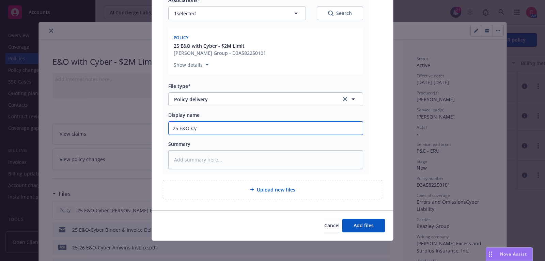
type input "25 E&O-Cyb"
type textarea "x"
type input "25 E&O-Cyber"
type textarea "x"
type input "25 E&O-Cyber"
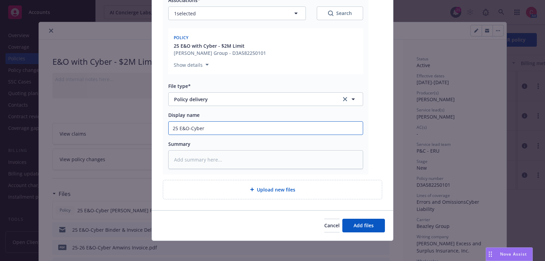
type textarea "x"
type input "25 E&O-Cyber PO"
type textarea "x"
type input "25 E&O-Cyber POl"
type textarea "x"
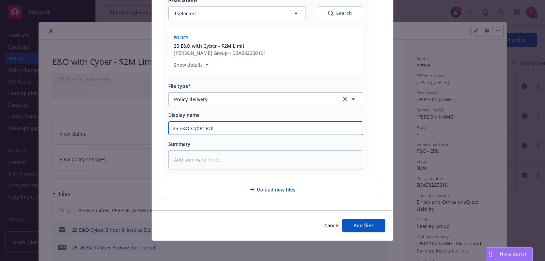
type input "25 E&O-Cyber POli"
type textarea "x"
type input "25 E&O-Cyber POlic"
type textarea "x"
type input "25 E&O-Cyber POli"
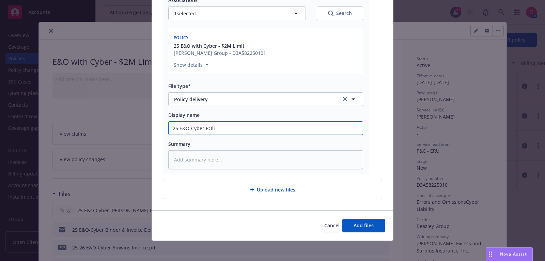
type textarea "x"
type input "25 E&O-Cyber POl"
type textarea "x"
type input "25 E&O-Cyber PO"
type textarea "x"
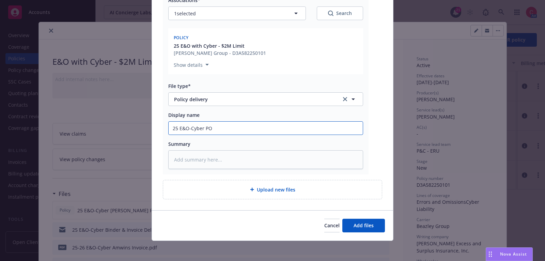
type input "25 E&O-Cyber P"
type textarea "x"
type input "25 E&O-Cyber Po"
type textarea "x"
type input "25 E&O-Cyber Pol"
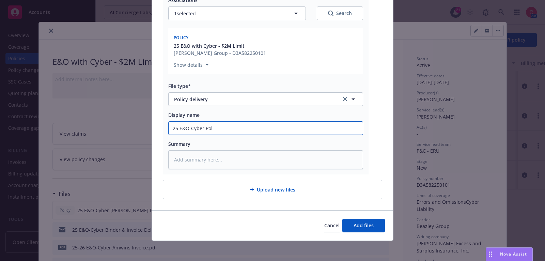
type textarea "x"
type input "25 E&O-Cyber Poli"
type textarea "x"
type input "25 E&O-Cyber Polic"
type textarea "x"
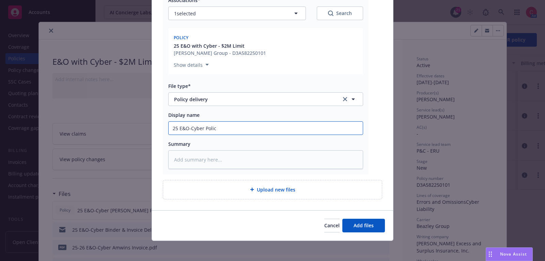
type input "25 E&O-Cyber Policy"
type textarea "x"
type input "25 E&O-Cyber Policy"
type textarea "x"
type input "25 E&O-Cyber Policy D"
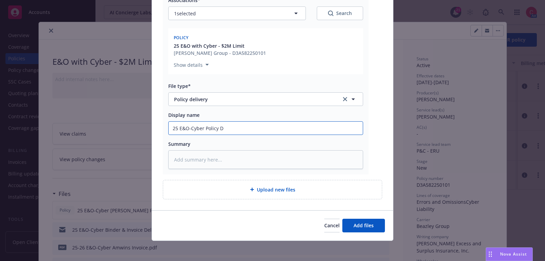
type textarea "x"
type input "25 E&O-Cyber Policy De"
type textarea "x"
type input "25 E&O-Cyber Policy Del"
type textarea "x"
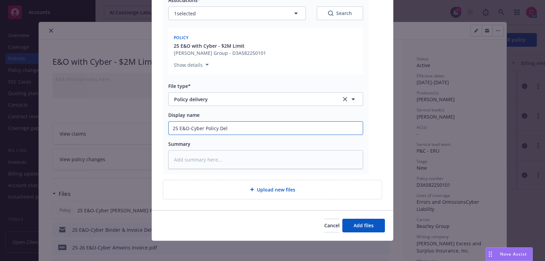
type input "25 E&O-Cyber Policy Deli"
type textarea "x"
type input "25 E&O-Cyber Policy Deliv"
type textarea "x"
type input "25 E&O-Cyber Policy Deliver"
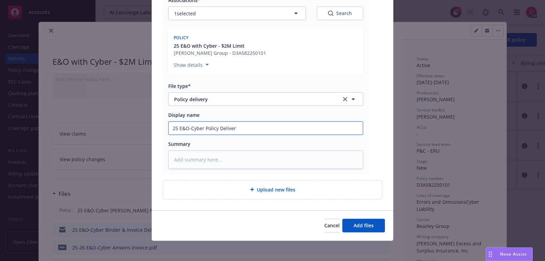
type textarea "x"
type input "25 E&O-Cyber Policy Delivere"
type textarea "x"
type input "25 E&O-Cyber Policy Delivered"
type textarea "x"
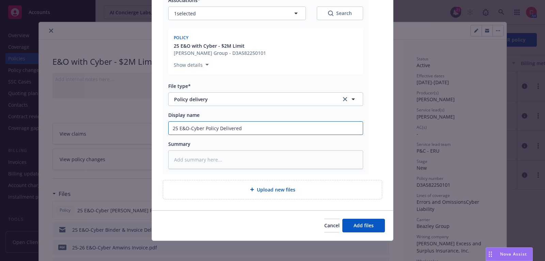
type input "25 E&O-Cyber Policy Delivered t"
type textarea "x"
type input "25 E&O-Cyber Policy Delivered to"
type textarea "x"
type input "25 E&O-Cyber Policy Delivered to I"
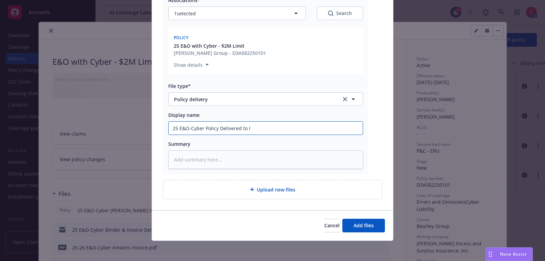
type textarea "x"
type input "25 E&O-Cyber Policy Delivered to In"
type textarea "x"
type input "25 E&O-Cyber Policy Delivered to Ins"
type textarea "x"
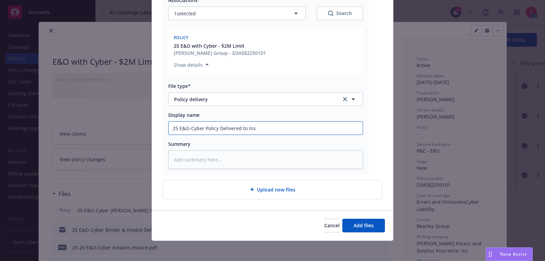
type input "25 E&O-Cyber Policy Delivered to Insu"
type textarea "x"
type input "25 E&O-Cyber Policy Delivered to Insure"
type textarea "x"
type input "25 E&O-Cyber Policy Delivered to Insured"
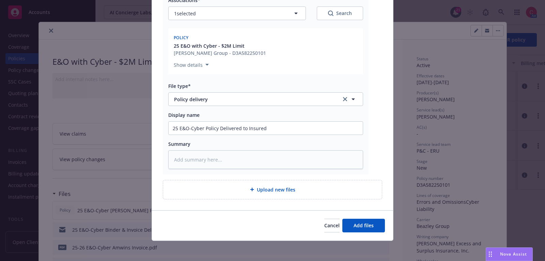
click at [353, 215] on div "Cancel Add files" at bounding box center [272, 225] width 241 height 30
click at [355, 226] on span "Add files" at bounding box center [364, 225] width 20 height 6
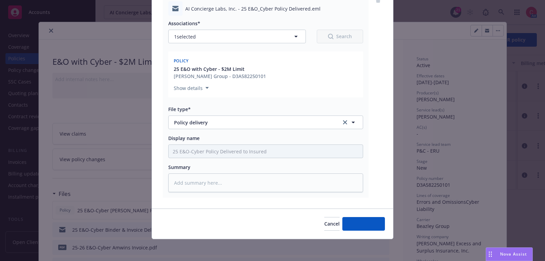
scroll to position [82, 0]
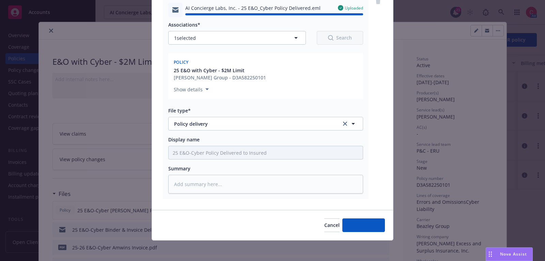
type textarea "x"
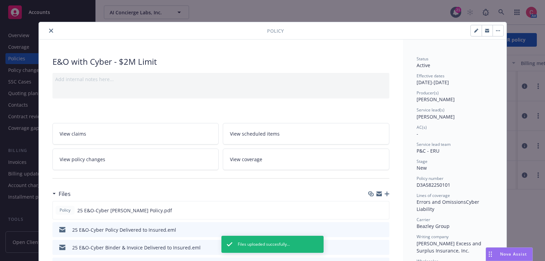
click at [50, 33] on button "close" at bounding box center [51, 31] width 8 height 8
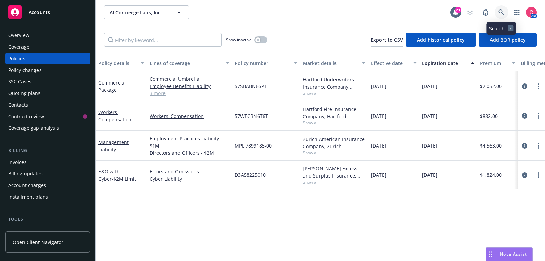
click at [503, 14] on icon at bounding box center [502, 12] width 6 height 6
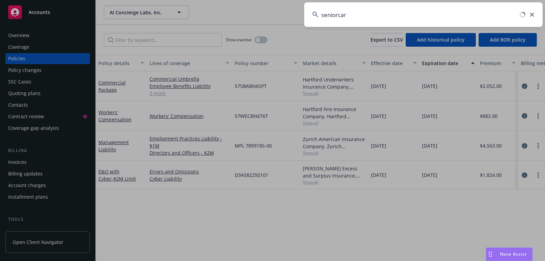
type input "seniorcare"
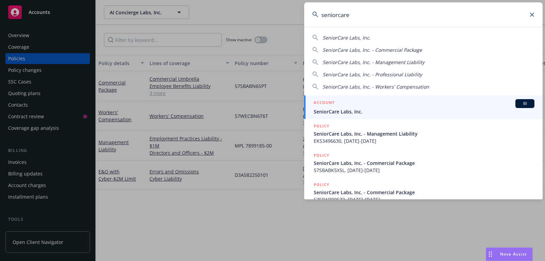
click at [438, 97] on link "ACCOUNT BI SeniorCare Labs, Inc." at bounding box center [423, 107] width 239 height 24
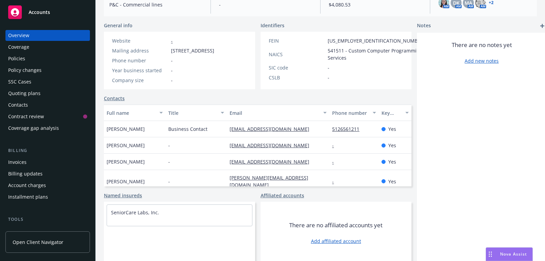
scroll to position [102, 0]
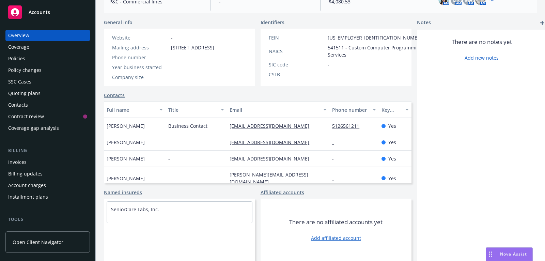
click at [122, 97] on link "Contacts" at bounding box center [114, 95] width 21 height 7
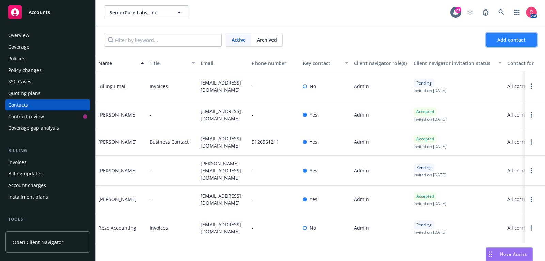
click at [518, 44] on button "Add contact" at bounding box center [511, 40] width 51 height 14
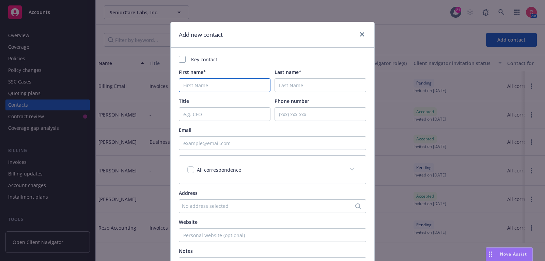
click at [240, 83] on input "First name*" at bounding box center [225, 85] width 92 height 14
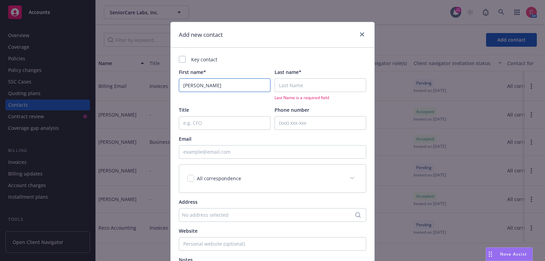
type input "[PERSON_NAME]"
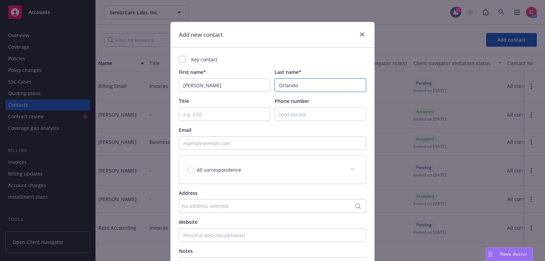
type input "Orlando"
click at [250, 145] on input "Email" at bounding box center [272, 143] width 187 height 14
paste input "[PERSON_NAME][EMAIL_ADDRESS][DOMAIN_NAME]"
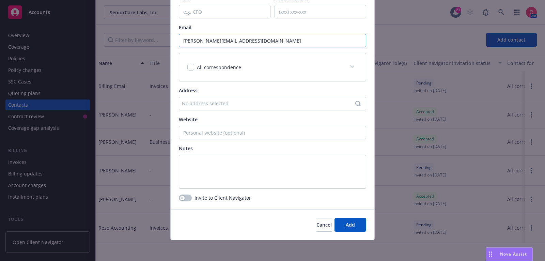
scroll to position [21, 0]
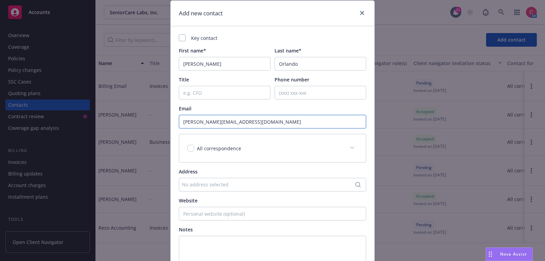
type input "[PERSON_NAME][EMAIL_ADDRESS][DOMAIN_NAME]"
click at [273, 155] on div "All correspondence" at bounding box center [272, 148] width 187 height 28
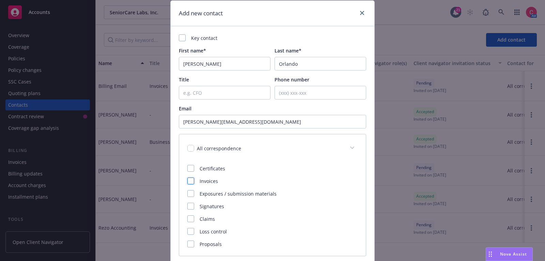
click at [192, 180] on div at bounding box center [190, 181] width 7 height 7
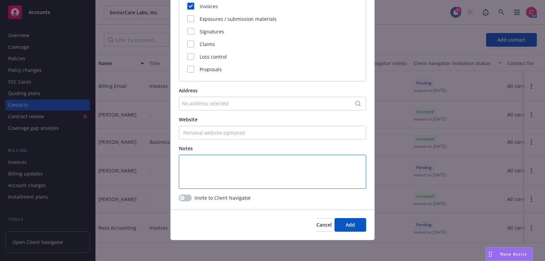
click at [335, 167] on textarea at bounding box center [272, 172] width 187 height 34
type textarea "i"
type textarea "Invoices"
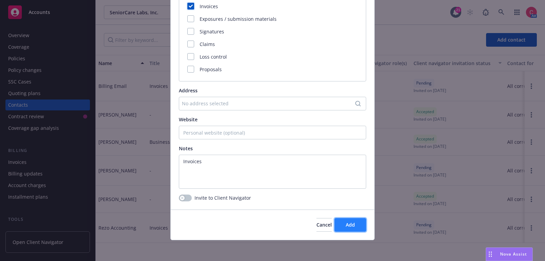
click at [352, 225] on span "Add" at bounding box center [350, 225] width 9 height 6
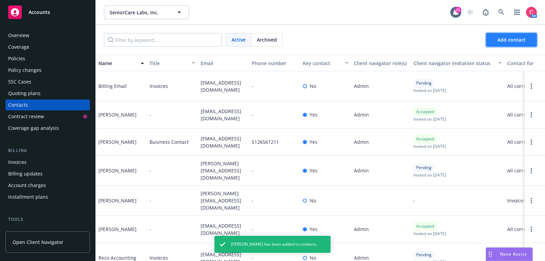
click at [520, 42] on span "Add contact" at bounding box center [512, 39] width 28 height 6
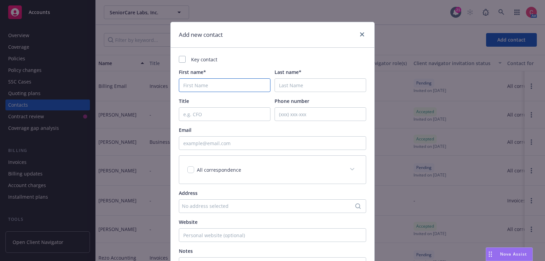
click at [212, 86] on input "First name*" at bounding box center [225, 85] width 92 height 14
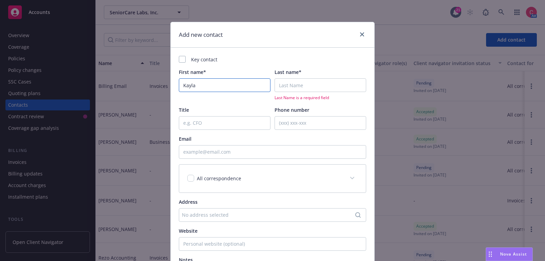
type input "Kayla"
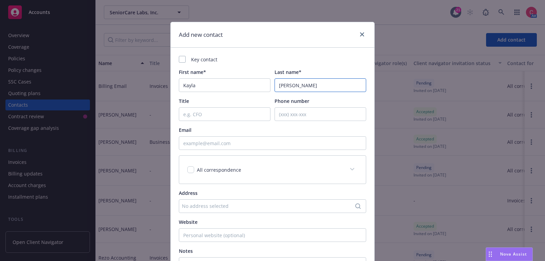
type input "[PERSON_NAME]"
paste input "[EMAIL_ADDRESS][PERSON_NAME][DOMAIN_NAME]"
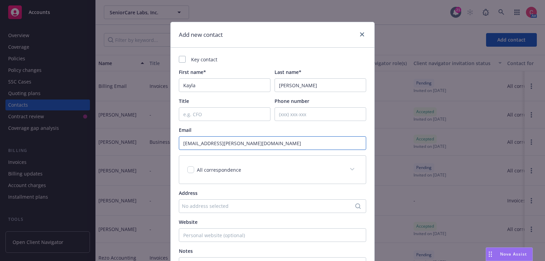
type input "[EMAIL_ADDRESS][PERSON_NAME][DOMAIN_NAME]"
click at [267, 159] on div "All correspondence" at bounding box center [272, 170] width 187 height 28
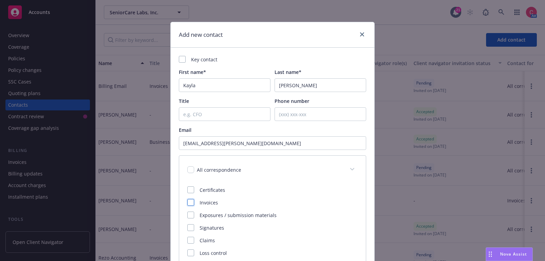
click at [190, 202] on div at bounding box center [190, 202] width 7 height 7
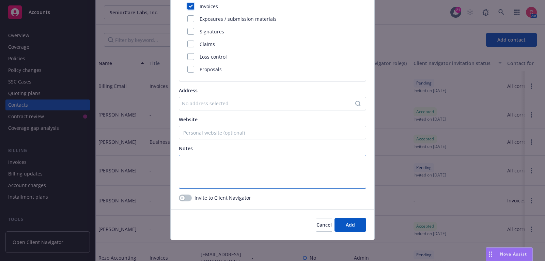
click at [209, 175] on textarea at bounding box center [272, 172] width 187 height 34
type textarea "Invoices"
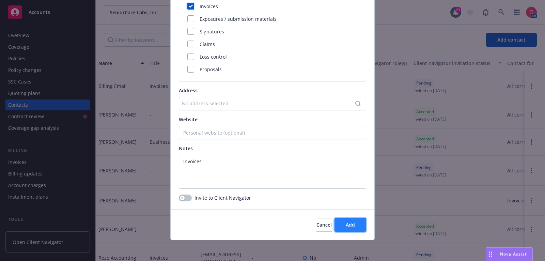
click at [349, 224] on span "Add" at bounding box center [350, 225] width 9 height 6
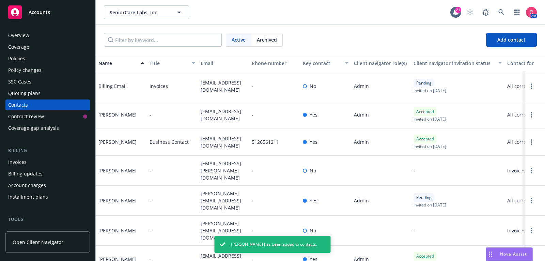
click at [58, 59] on div "Policies" at bounding box center [47, 58] width 79 height 11
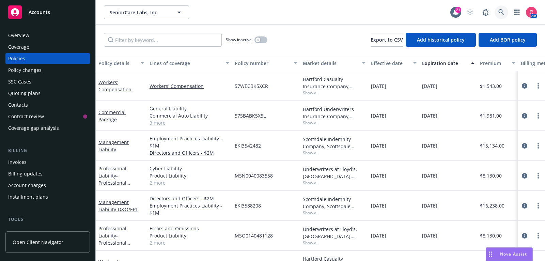
click at [500, 6] on link at bounding box center [502, 12] width 14 height 14
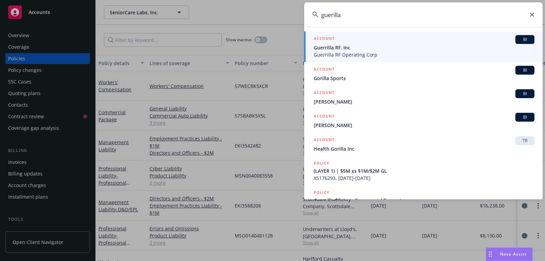
type input "guerilla"
click at [462, 55] on span "Guerrilla RF Operating Corp" at bounding box center [424, 54] width 221 height 7
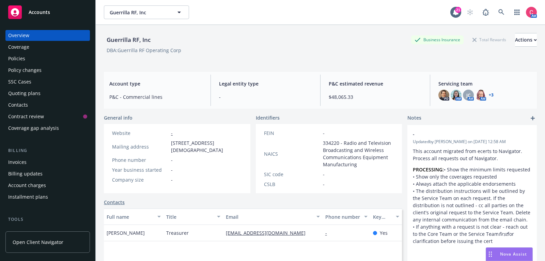
click at [42, 63] on div "Policies" at bounding box center [47, 58] width 79 height 11
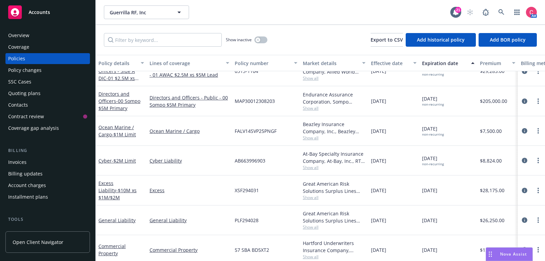
scroll to position [47, 0]
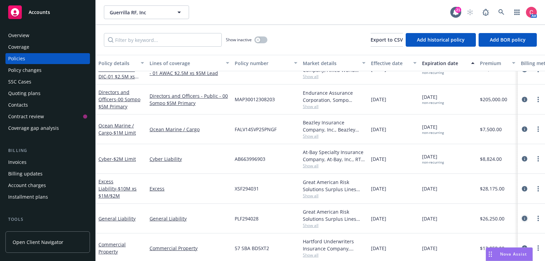
click at [526, 216] on icon "circleInformation" at bounding box center [524, 218] width 5 height 5
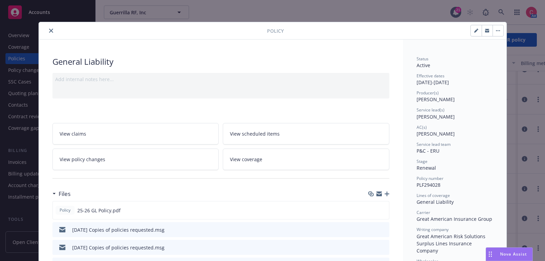
click at [498, 29] on button "button" at bounding box center [498, 30] width 11 height 11
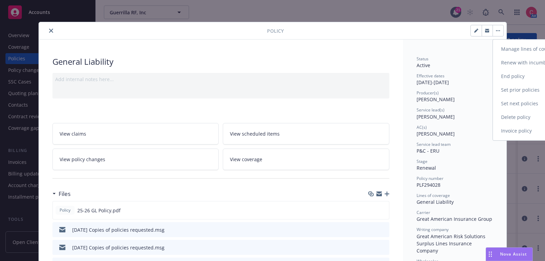
click at [510, 73] on link "End policy" at bounding box center [533, 77] width 80 height 14
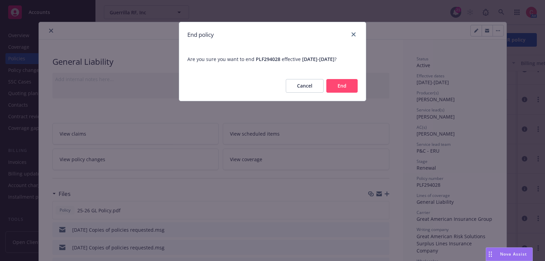
click at [335, 85] on button "End" at bounding box center [342, 86] width 31 height 14
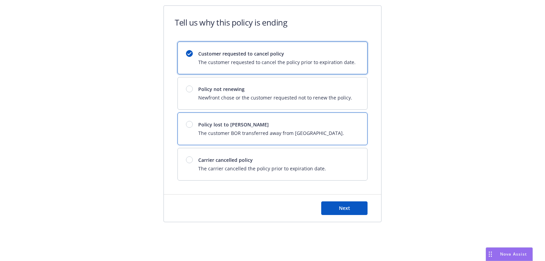
click at [312, 126] on span "Policy lost to [PERSON_NAME]" at bounding box center [271, 124] width 146 height 7
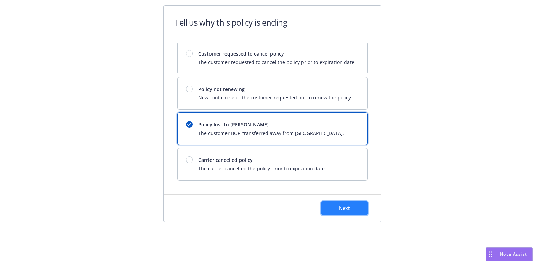
click at [342, 205] on span "Next" at bounding box center [344, 208] width 11 height 6
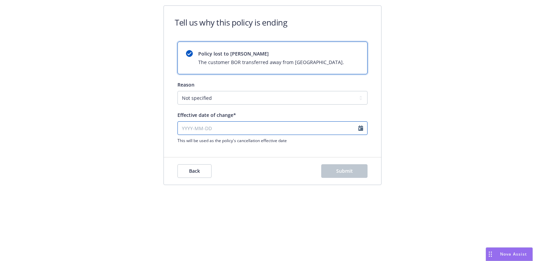
select select "August"
select select "2025"
click at [246, 122] on input "Effective date of change*" at bounding box center [273, 128] width 190 height 14
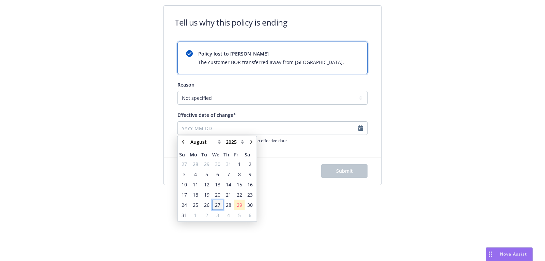
click at [219, 204] on span "27" at bounding box center [217, 204] width 5 height 7
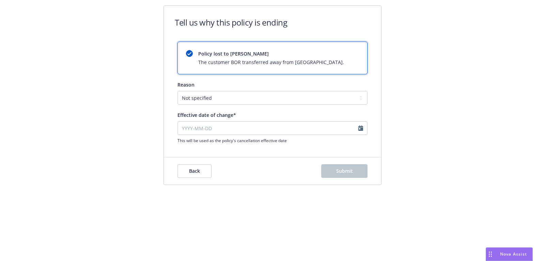
type input "[DATE]"
click at [343, 166] on button "Submit" at bounding box center [344, 171] width 46 height 14
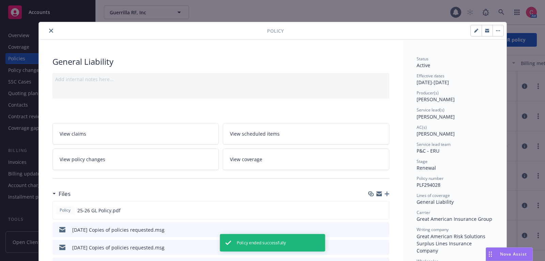
scroll to position [20, 0]
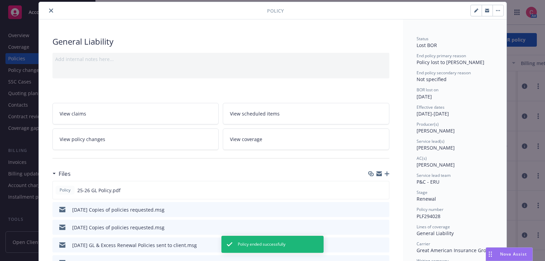
click at [383, 172] on div at bounding box center [378, 173] width 21 height 5
click at [387, 173] on icon "button" at bounding box center [387, 173] width 5 height 5
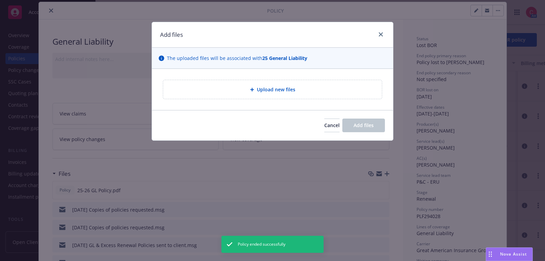
click at [330, 90] on div "Upload new files" at bounding box center [273, 90] width 208 height 8
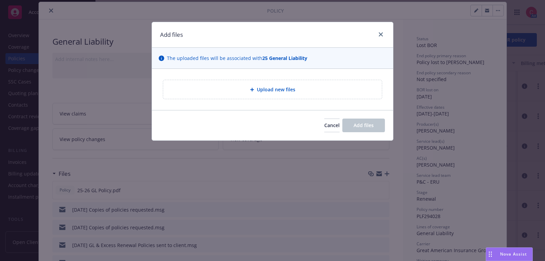
type textarea "x"
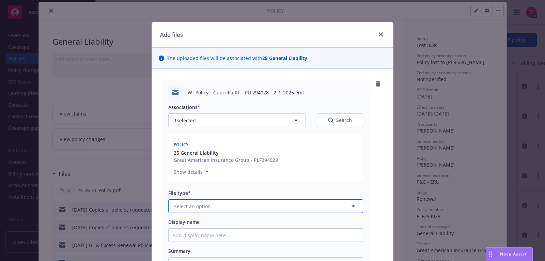
click at [246, 205] on button "Select an option" at bounding box center [265, 206] width 195 height 14
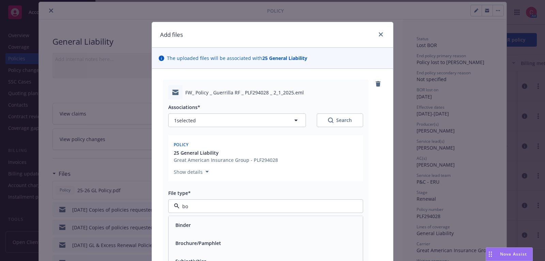
type input "bor"
click at [246, 227] on div "BOR Confirmation" at bounding box center [266, 225] width 186 height 10
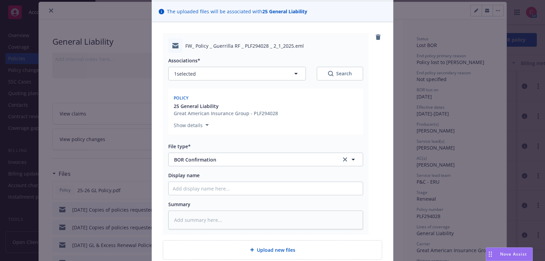
scroll to position [77, 0]
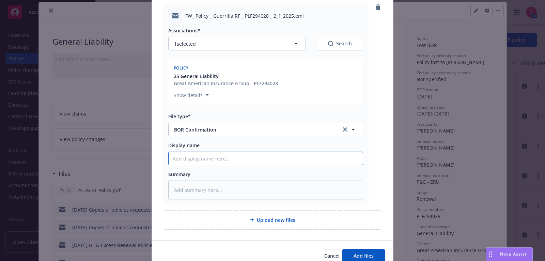
click at [252, 162] on input "Display name" at bounding box center [266, 158] width 194 height 13
type textarea "x"
type input "E"
type textarea "x"
type input "Em"
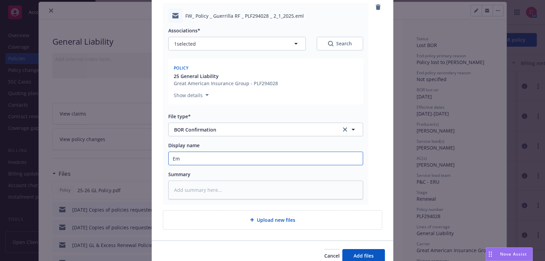
type textarea "x"
type input "Ema"
type textarea "x"
type input "Emai"
type textarea "x"
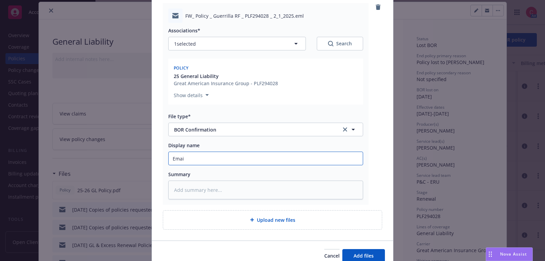
type input "Email"
type textarea "x"
type input "Email"
type textarea "x"
type input "Email c"
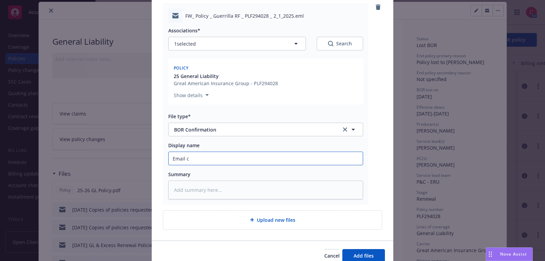
type textarea "x"
type input "Email co"
type textarea "x"
type input "Email con"
type textarea "x"
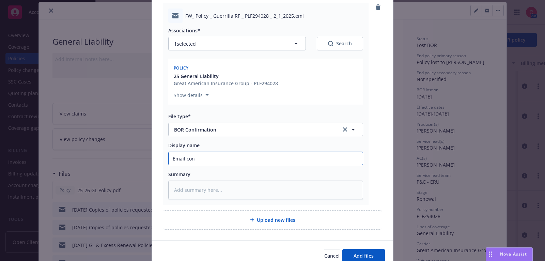
type input "Email conf"
type textarea "x"
type input "Email confi"
type textarea "x"
type input "Email confir"
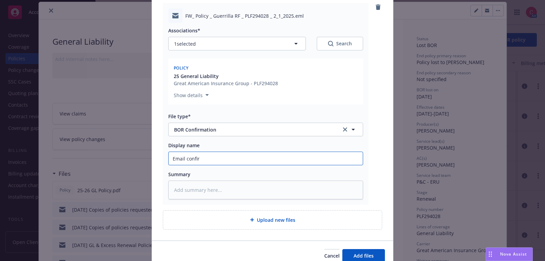
type textarea "x"
type input "Email confirm"
type textarea "x"
type input "Email confirma"
type textarea "x"
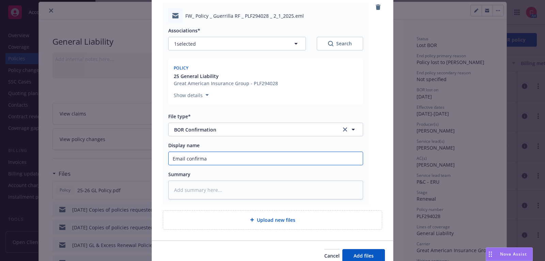
type input "Email confirmat"
type textarea "x"
type input "Email confirmati"
type textarea "x"
type input "Email confirmatio"
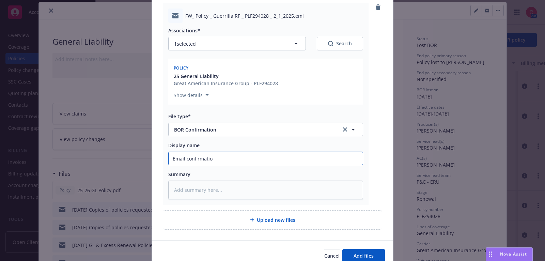
type textarea "x"
type input "Email confirmation"
type textarea "x"
type input "Email confirmation f"
type textarea "x"
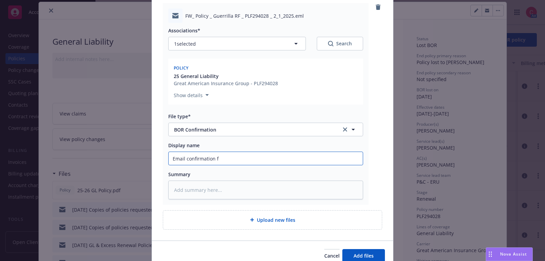
type input "Email confirmation fr"
type textarea "x"
type input "Email confirmation fro"
type textarea "x"
type input "Email confirmation from"
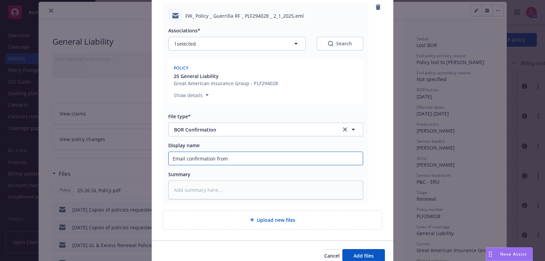
type textarea "x"
type input "Email confirmation from"
type textarea "x"
type input "Email confirmation from G"
type textarea "x"
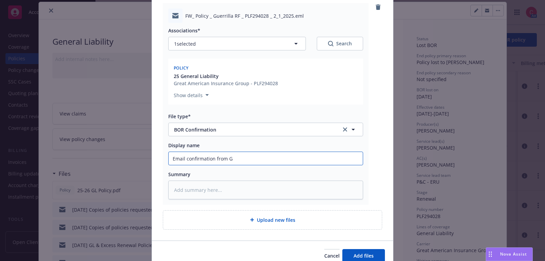
type input "Email confirmation from Gr"
type textarea "x"
type input "Email confirmation from Gre"
type textarea "x"
type input "Email confirmation from Grea"
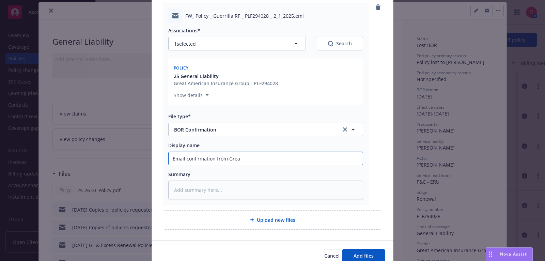
type textarea "x"
type input "Email confirmation from Great"
type textarea "x"
type input "Email confirmation from Great"
type textarea "x"
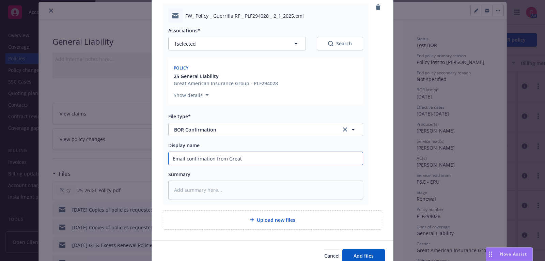
type input "Email confirmation from Great A"
type textarea "x"
type input "Email confirmation from Great Am"
type textarea "x"
type input "Email confirmation from [GEOGRAPHIC_DATA]"
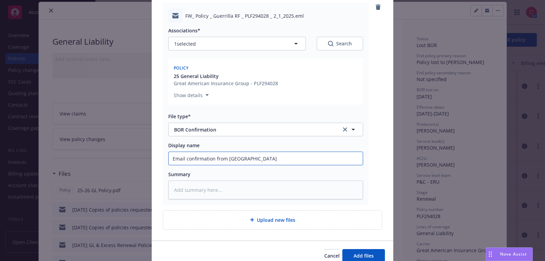
type textarea "x"
type input "Email confirmation from [GEOGRAPHIC_DATA]"
type textarea "x"
type input "Email confirmation from [GEOGRAPHIC_DATA]"
type textarea "x"
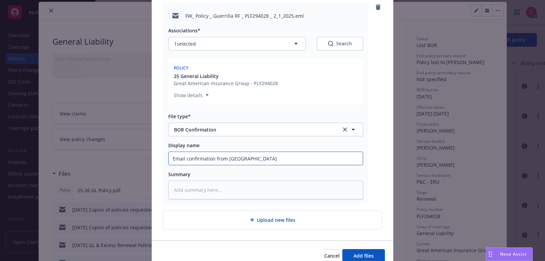
type input "Email confirmation from [GEOGRAPHIC_DATA]"
type textarea "x"
type input "Email confirmation from Great American"
type textarea "x"
type input "Email confirmation from Great American/"
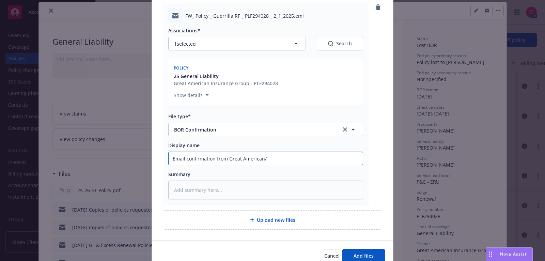
type textarea "x"
type input "Email confirmation from Great American/C"
type textarea "x"
type input "Email confirmation from Great American/CR"
type textarea "x"
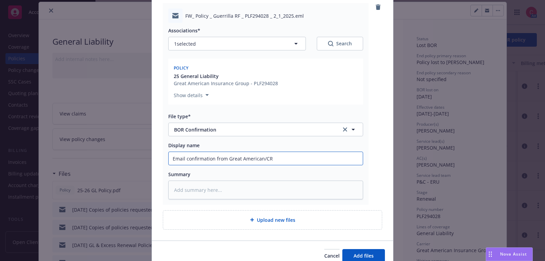
type input "Email confirmation from Great American/CRC"
type textarea "x"
type input "Email confirmation from Great American/CR"
type textarea "x"
type input "Email confirmation from Great American/C"
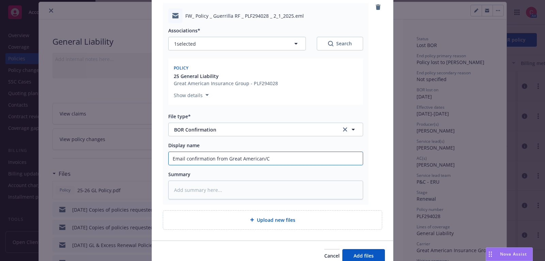
type textarea "x"
type input "Email confirmation from Great American/"
type textarea "x"
type input "Email confirmation from Great American"
type textarea "x"
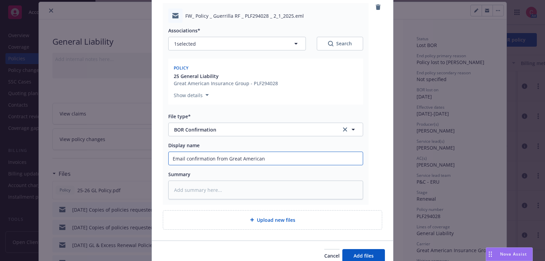
type input "Email confirmation from [GEOGRAPHIC_DATA]"
type textarea "x"
type input "Email confirmation from [GEOGRAPHIC_DATA]"
type textarea "x"
type input "Email confirmation from [GEOGRAPHIC_DATA]"
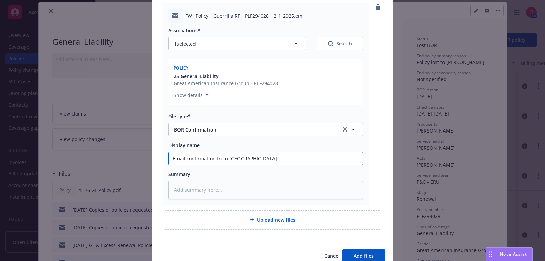
type textarea "x"
type input "Email confirmation from [GEOGRAPHIC_DATA]"
type textarea "x"
type input "Email confirmation from Great Ame"
click at [371, 259] on button "Add files" at bounding box center [364, 256] width 43 height 14
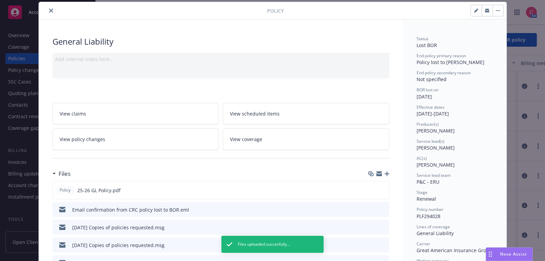
click at [51, 6] on button "close" at bounding box center [51, 10] width 8 height 8
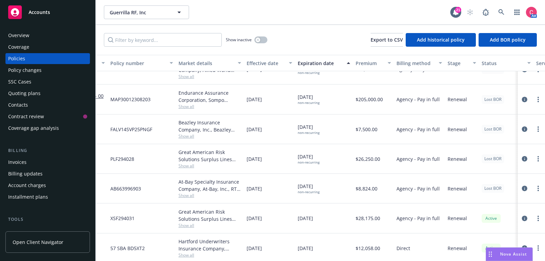
scroll to position [47, 0]
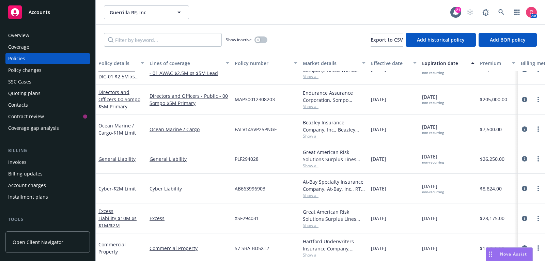
click at [255, 217] on span "XSF294031" at bounding box center [247, 218] width 24 height 7
drag, startPoint x: 235, startPoint y: 247, endPoint x: 268, endPoint y: 248, distance: 32.7
click at [268, 248] on span "57 SBA BD5XT2" at bounding box center [252, 248] width 34 height 7
copy span "57 SBA BD5XT2"
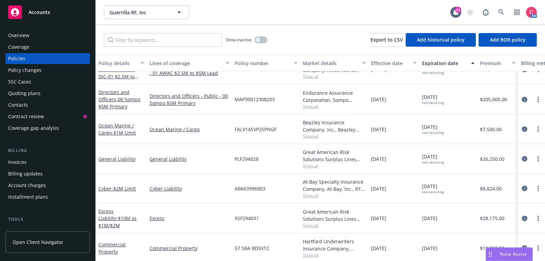
click at [252, 218] on span "XSF294031" at bounding box center [247, 218] width 24 height 7
copy span "XSF294031"
click at [318, 225] on span "Show all" at bounding box center [334, 226] width 63 height 6
